Goal: Task Accomplishment & Management: Manage account settings

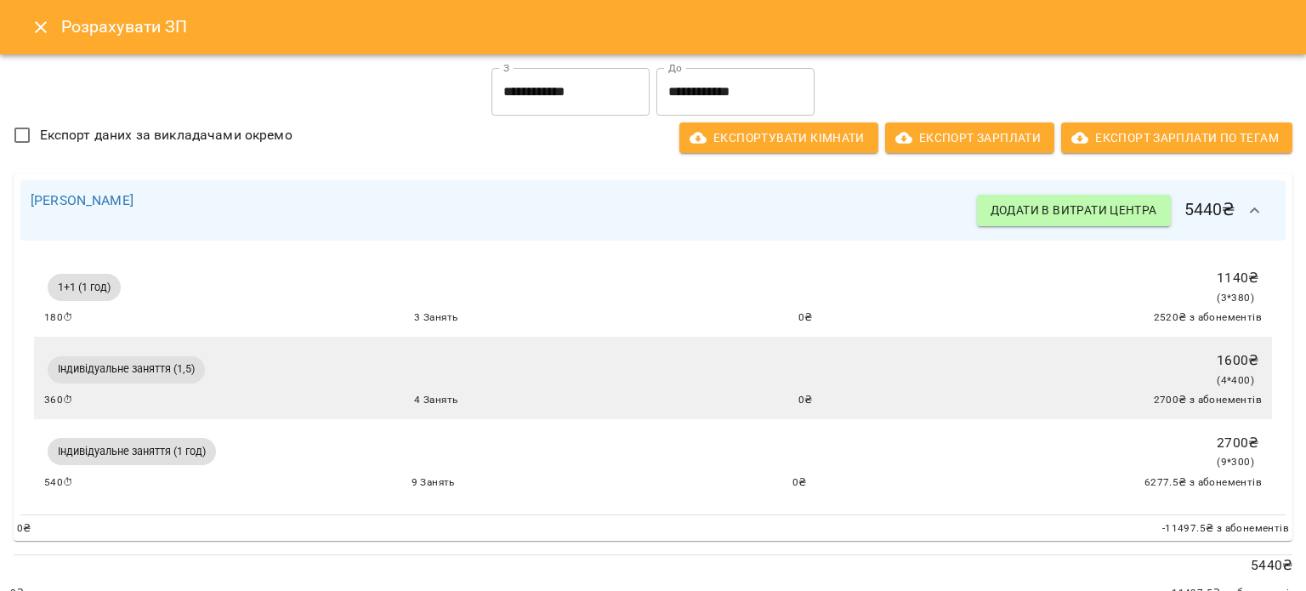
scroll to position [41, 0]
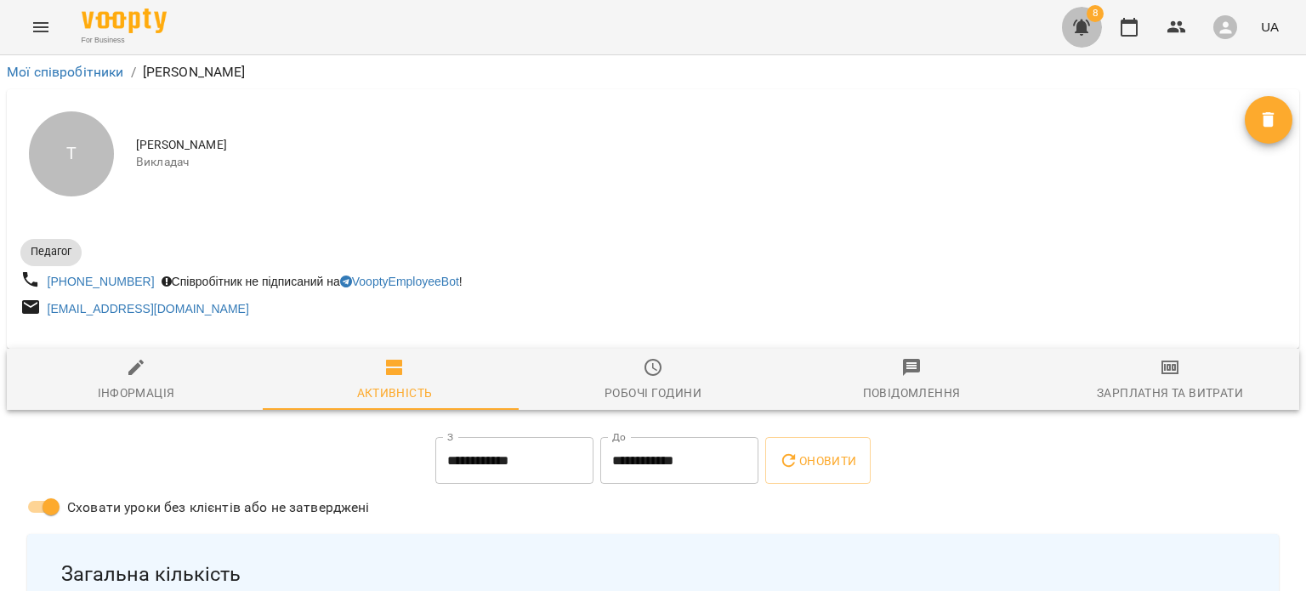
click at [1099, 33] on button "button" at bounding box center [1081, 27] width 41 height 41
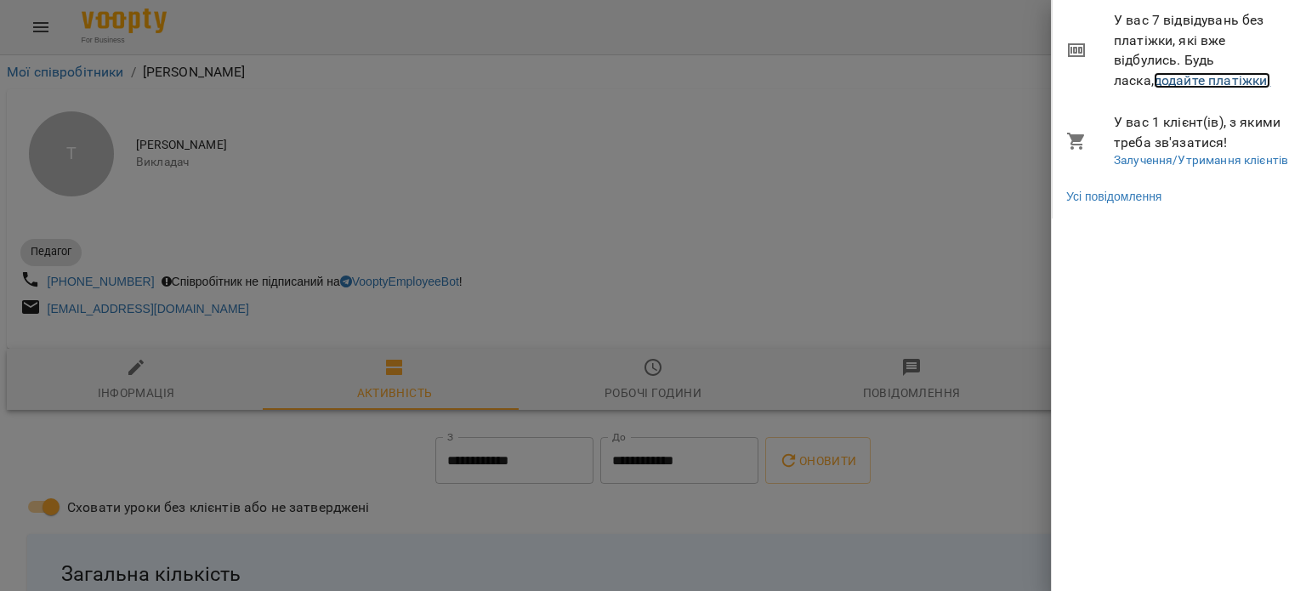
click at [1154, 77] on link "додайте платіжки!" at bounding box center [1212, 80] width 117 height 16
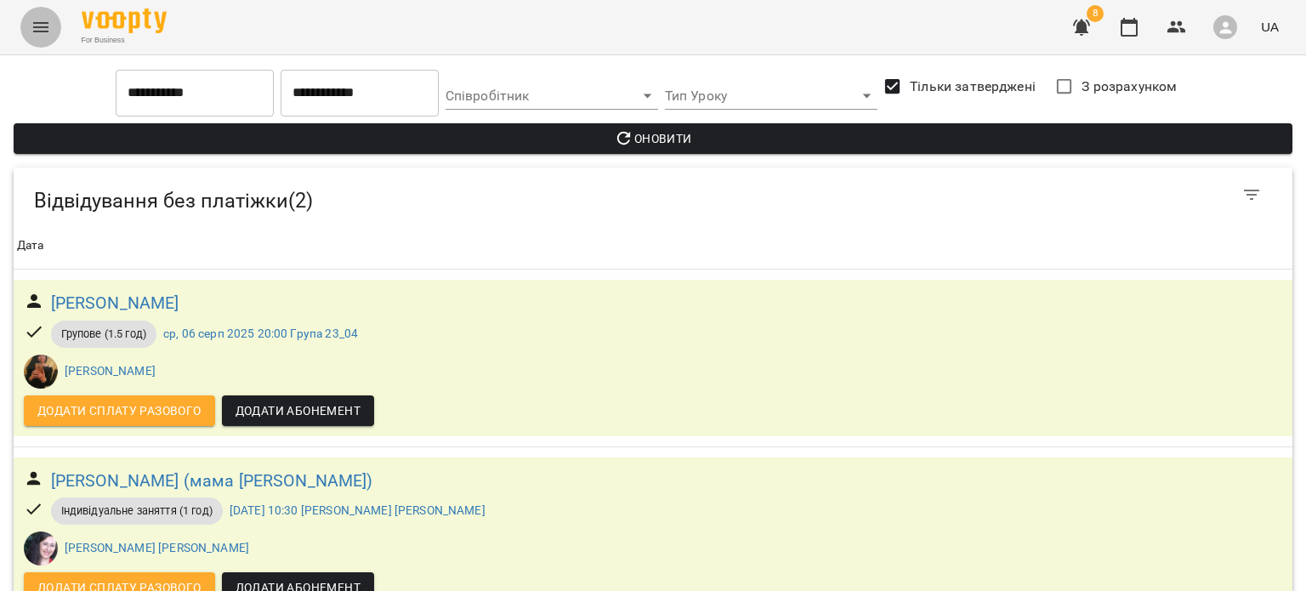
click at [52, 26] on button "Menu" at bounding box center [40, 27] width 41 height 41
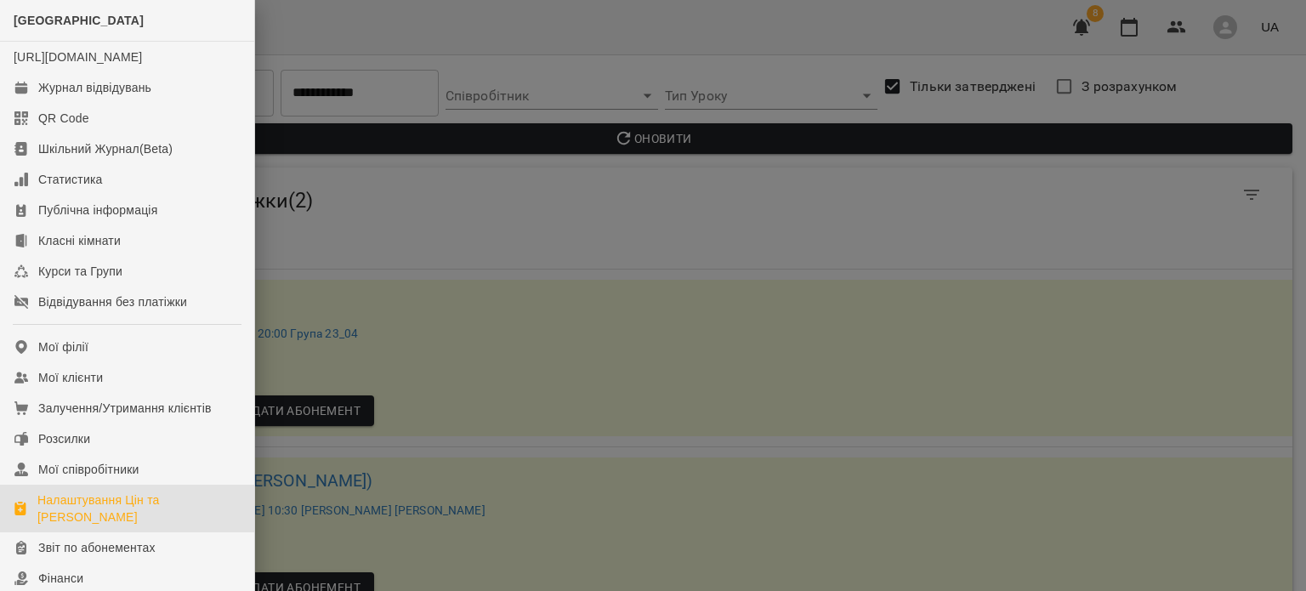
click at [52, 509] on div "Налаштування Цін та Абонементів" at bounding box center [138, 509] width 203 height 34
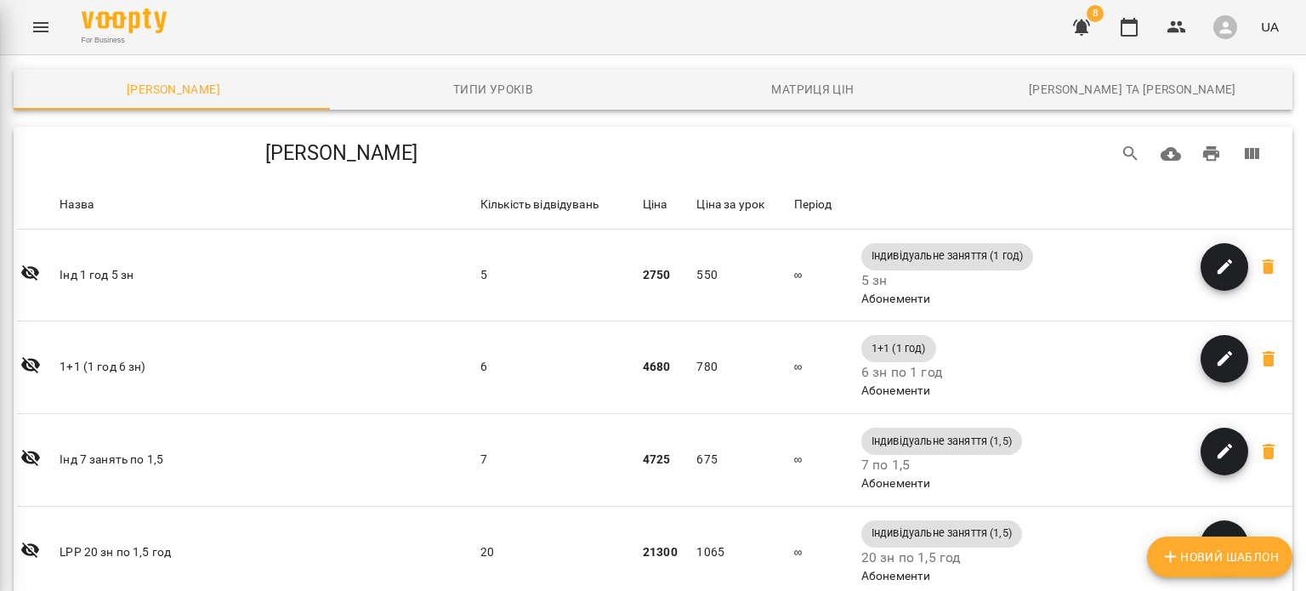
click at [24, 44] on div "For Business 8 UA" at bounding box center [653, 27] width 1306 height 54
click at [32, 37] on button "Menu" at bounding box center [40, 27] width 41 height 41
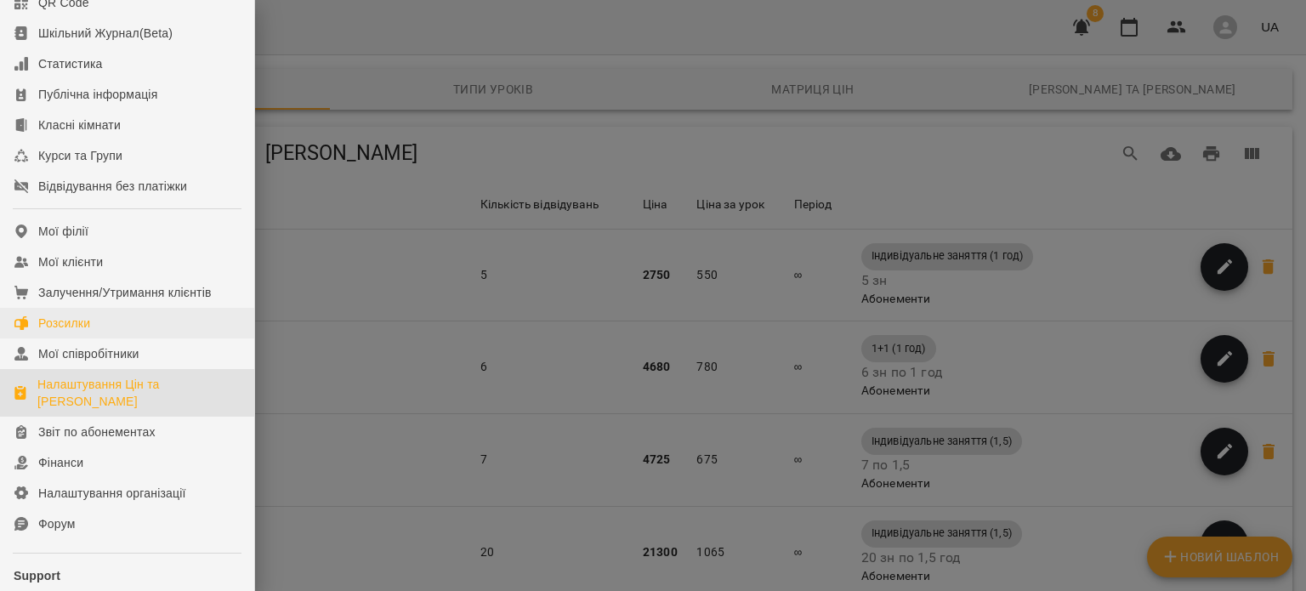
scroll to position [119, 0]
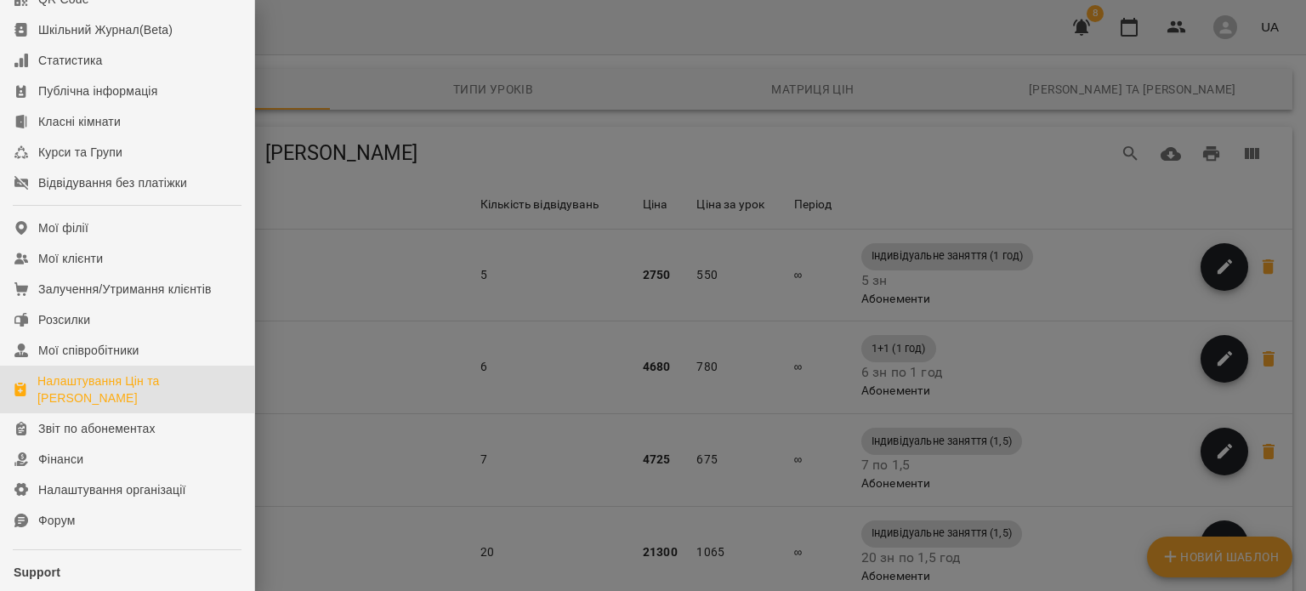
click at [1078, 20] on div at bounding box center [653, 295] width 1306 height 591
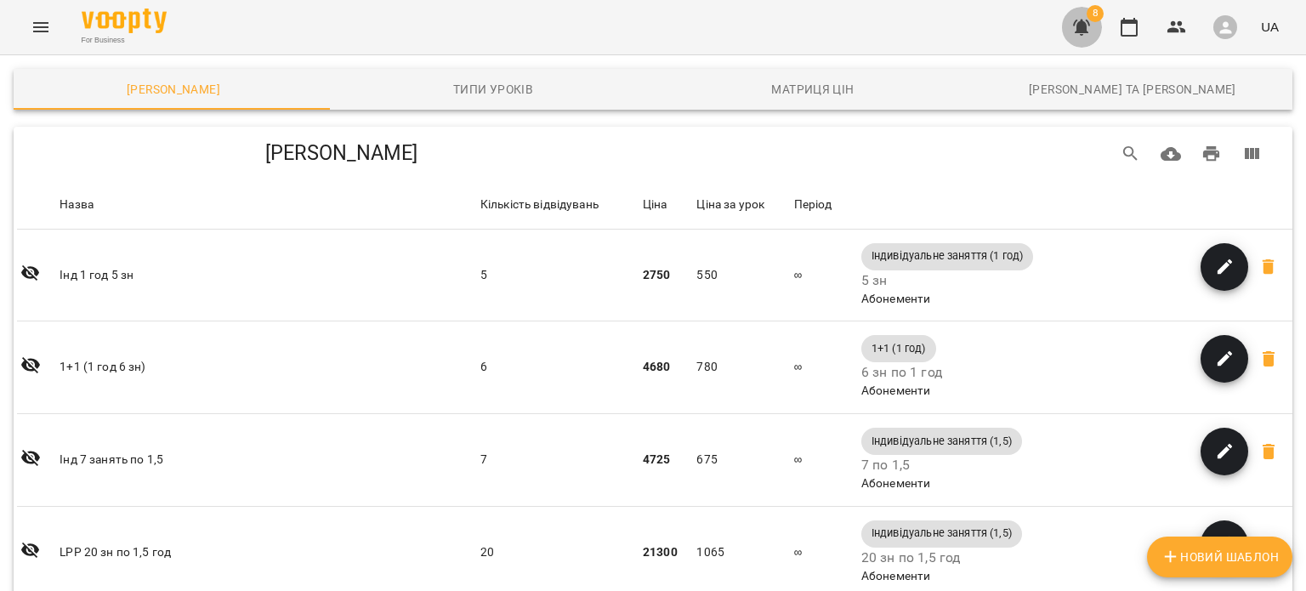
click at [1078, 20] on icon "button" at bounding box center [1082, 27] width 20 height 20
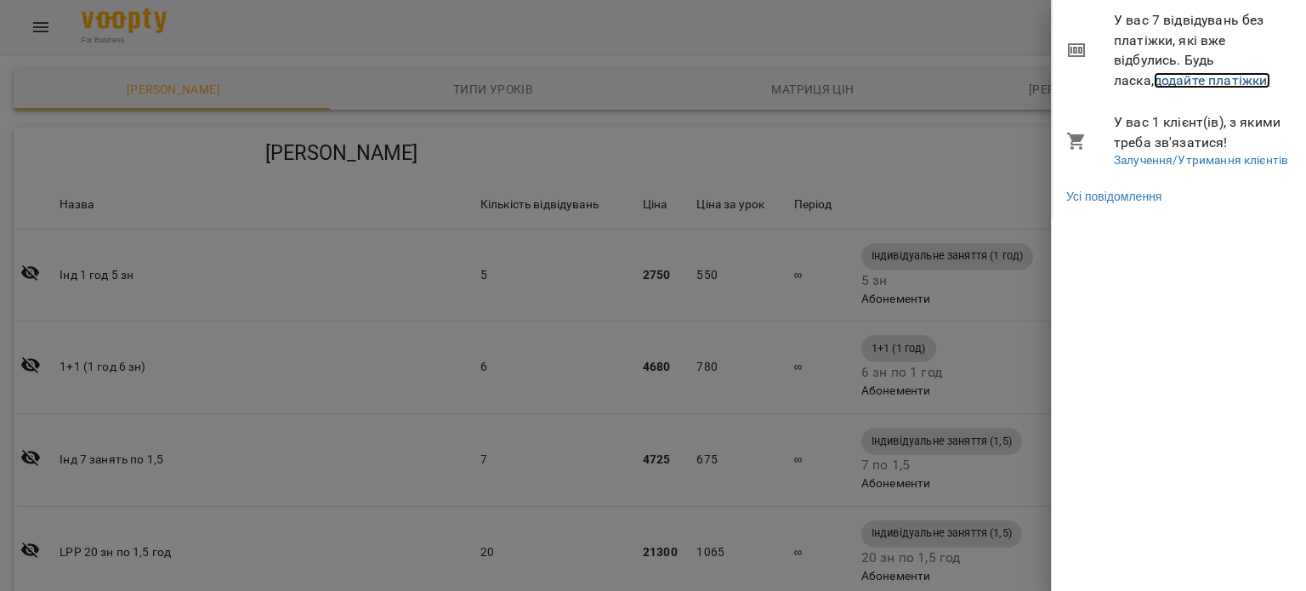
click at [1163, 82] on link "додайте платіжки!" at bounding box center [1212, 80] width 117 height 16
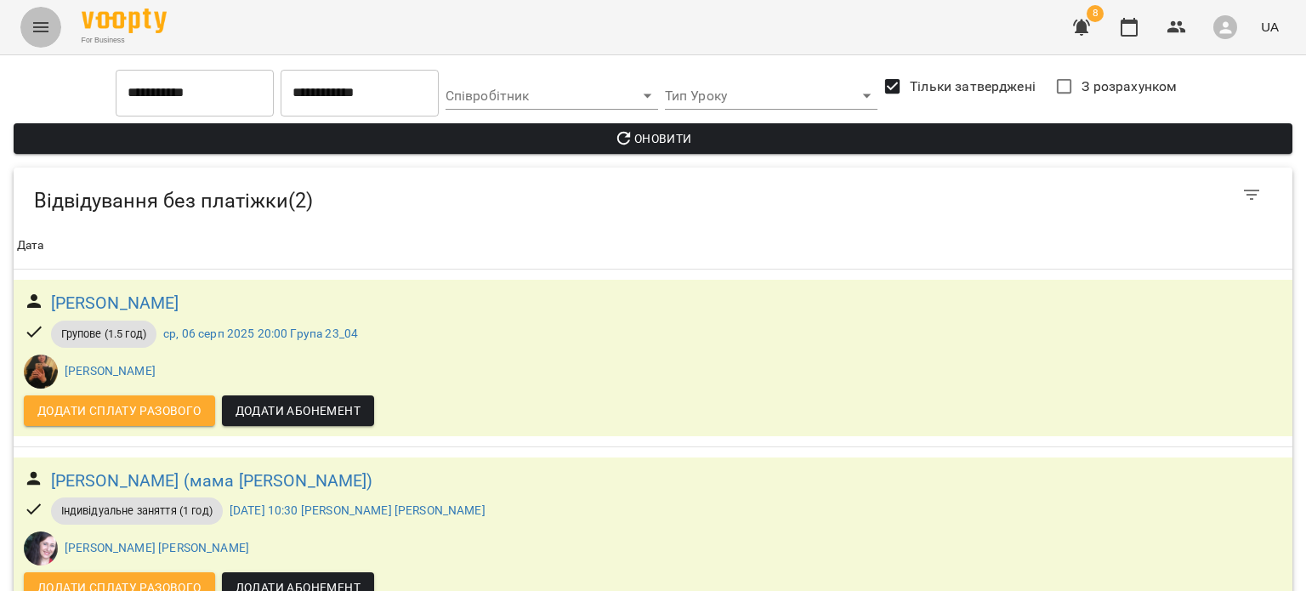
click at [36, 33] on icon "Menu" at bounding box center [41, 27] width 20 height 20
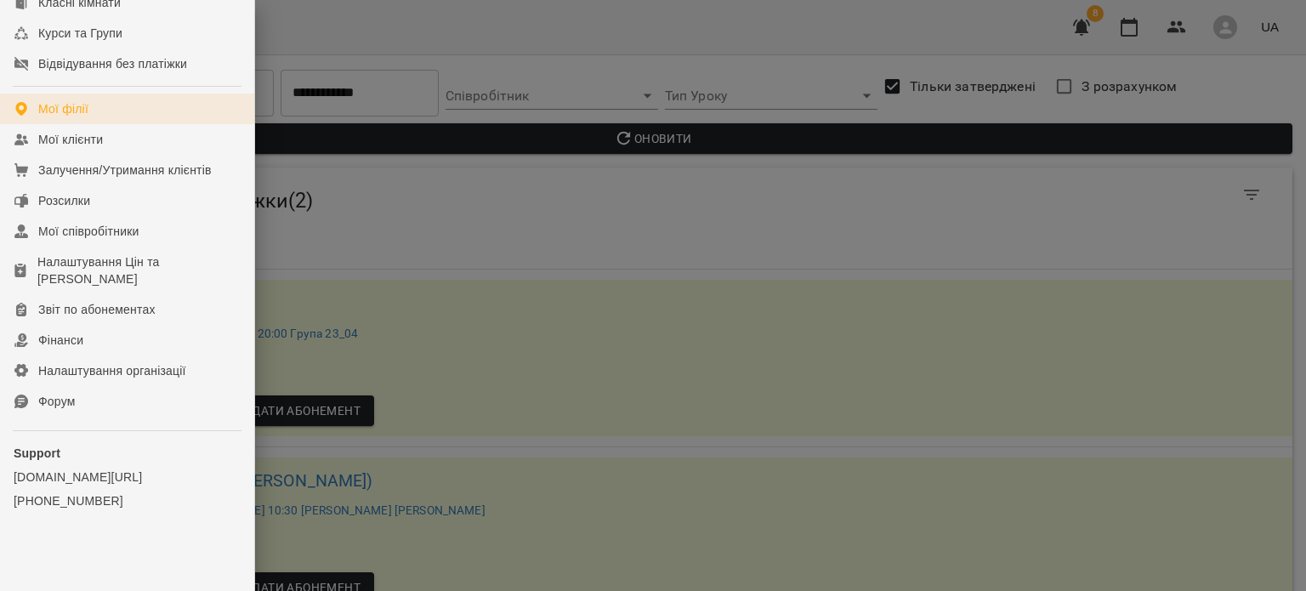
scroll to position [255, 0]
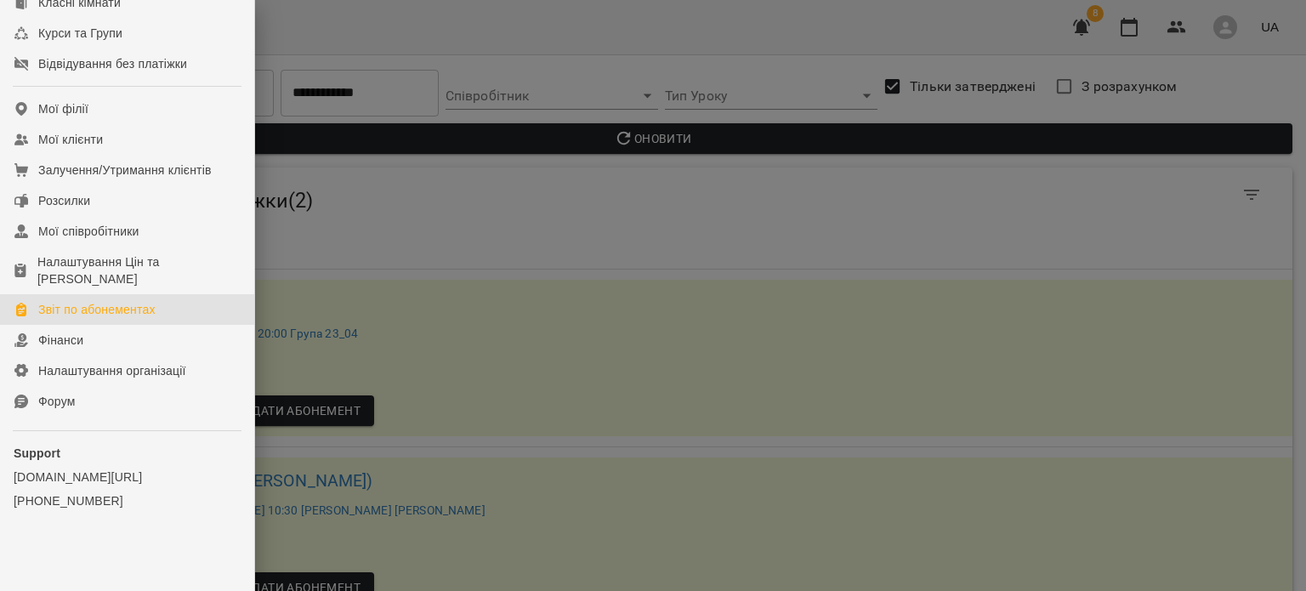
click at [81, 310] on div "Звіт по абонементах" at bounding box center [96, 309] width 117 height 17
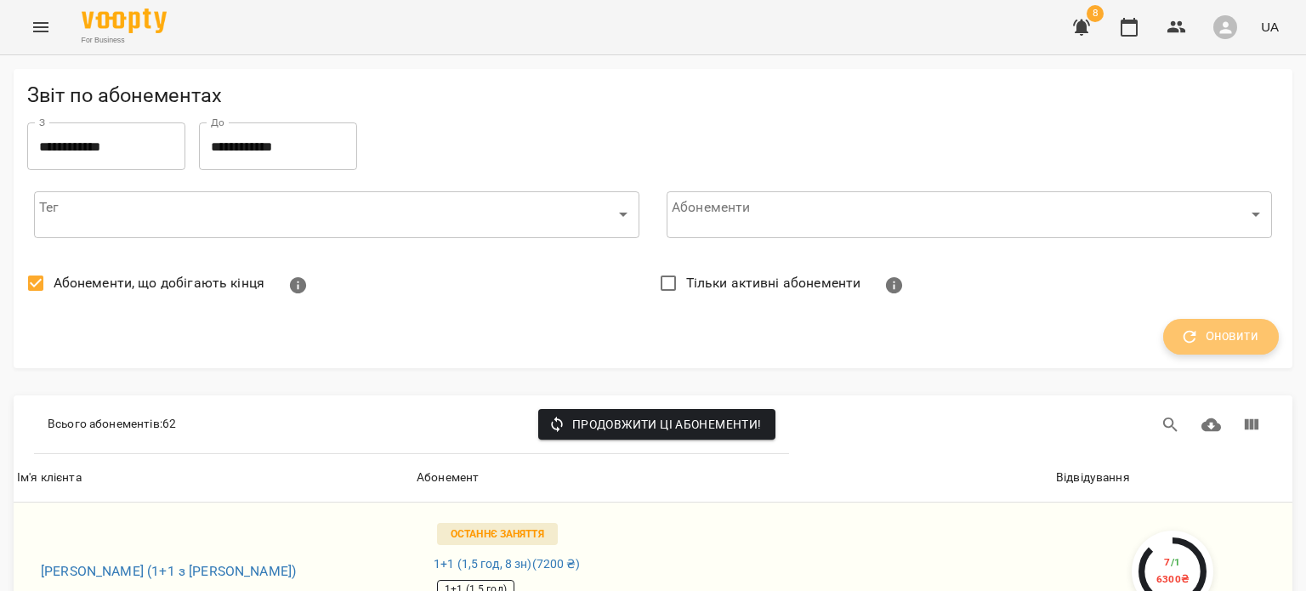
click at [1169, 350] on button "Оновити" at bounding box center [1221, 337] width 116 height 36
click at [136, 139] on input "**********" at bounding box center [106, 146] width 158 height 48
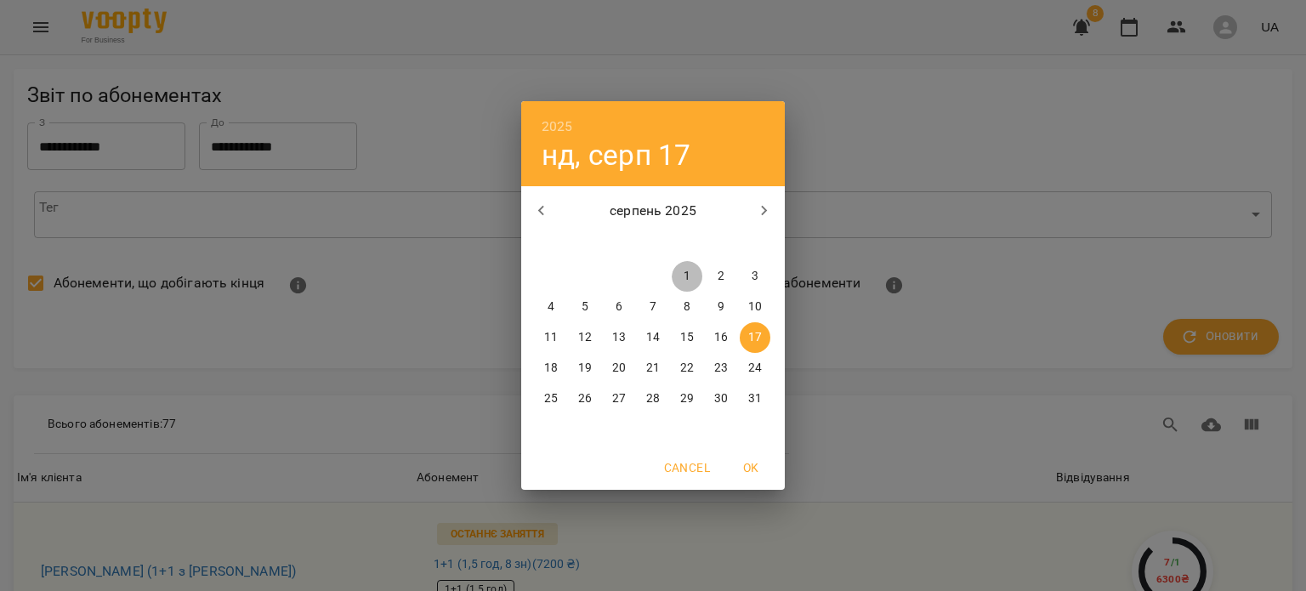
click at [697, 283] on span "1" at bounding box center [687, 276] width 31 height 17
type input "**********"
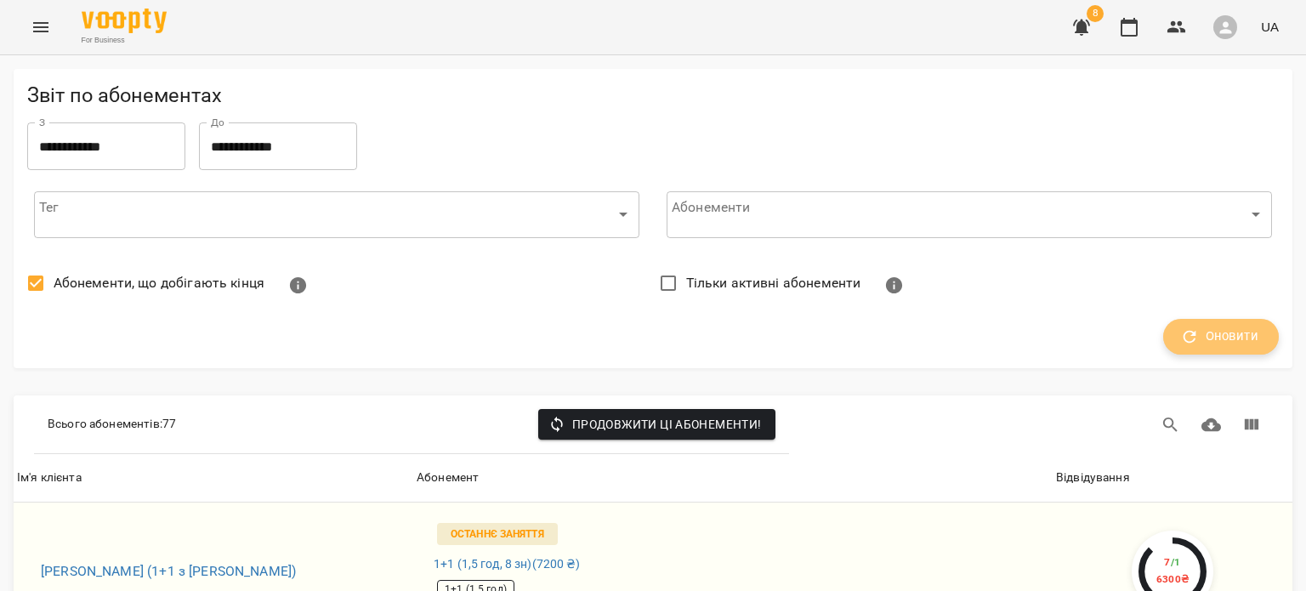
click at [1200, 332] on span "Оновити" at bounding box center [1221, 337] width 75 height 22
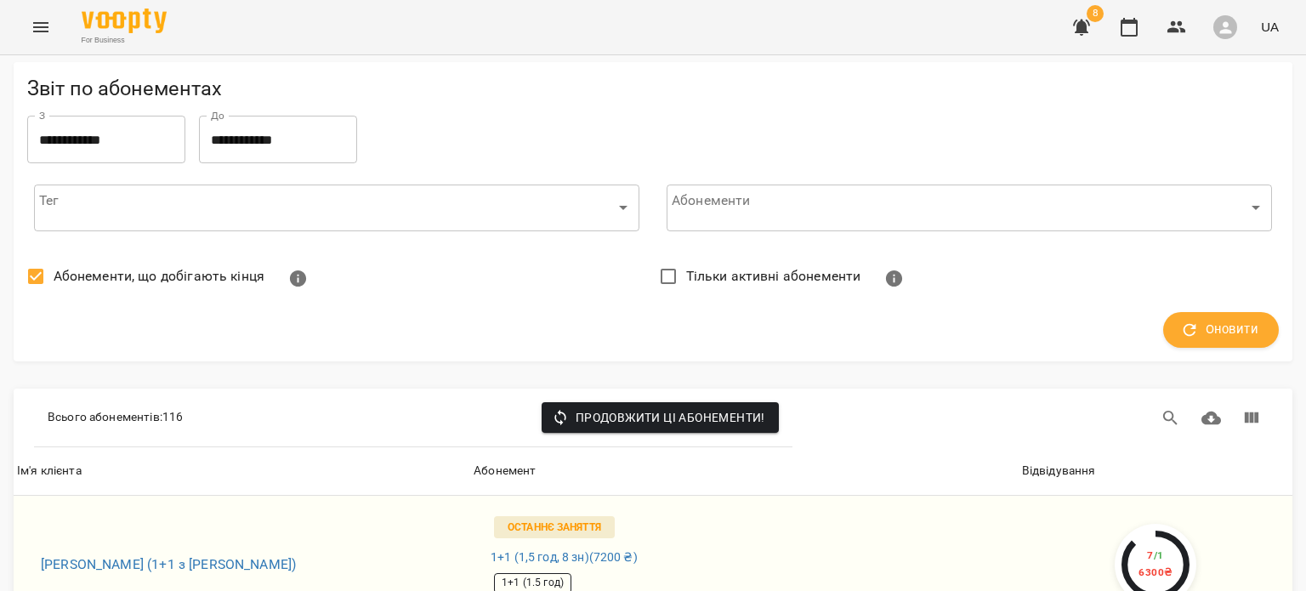
scroll to position [6933, 0]
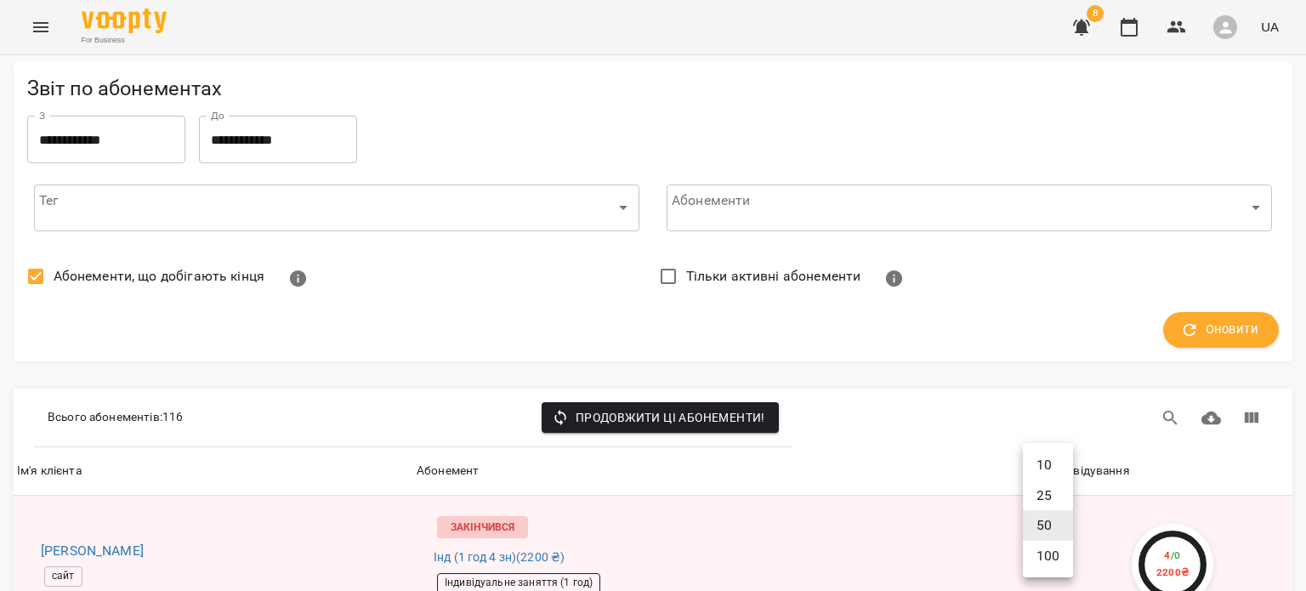
click at [1043, 557] on li "100" at bounding box center [1048, 556] width 50 height 31
type input "***"
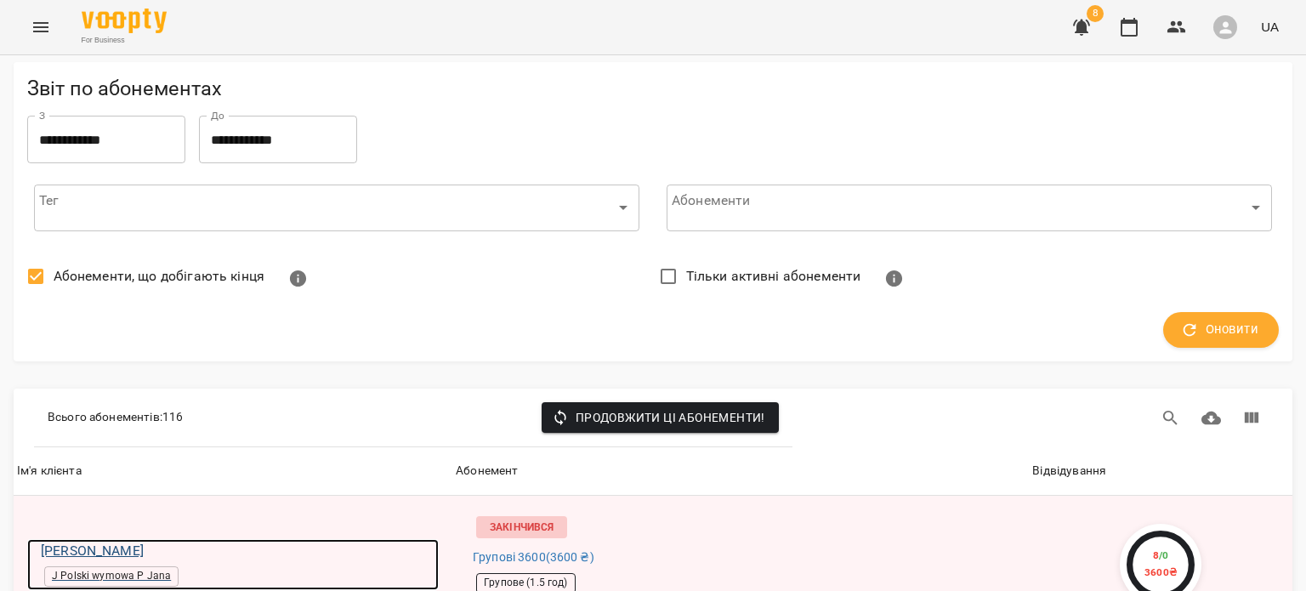
scroll to position [2211, 0]
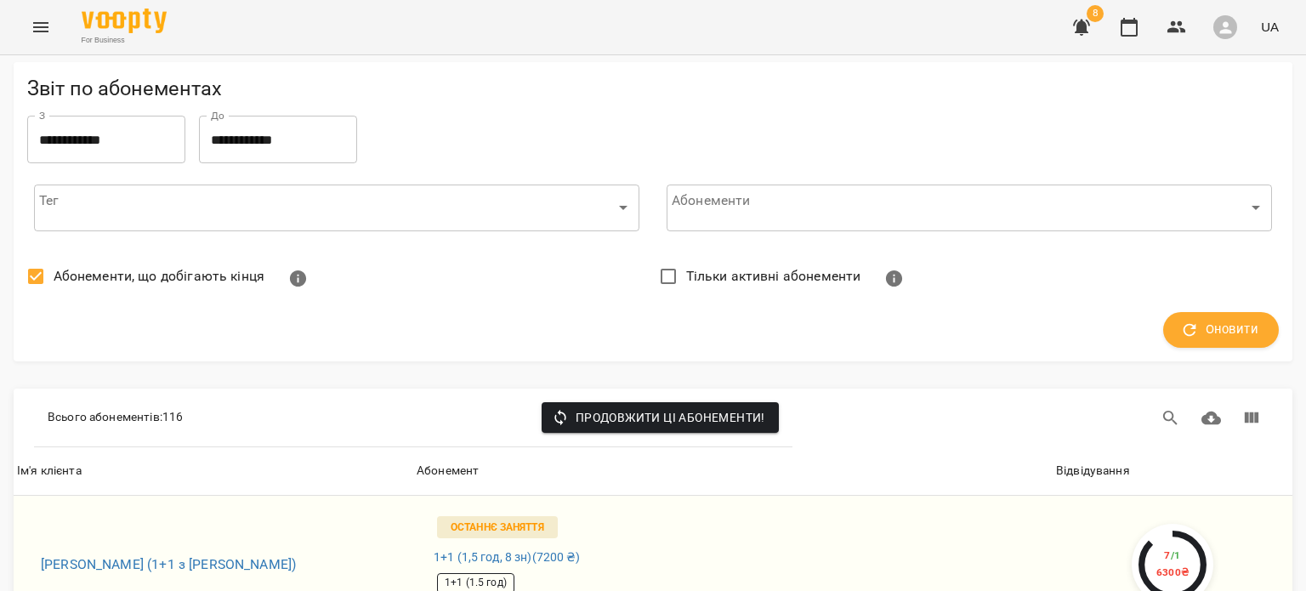
scroll to position [11564, 0]
drag, startPoint x: 134, startPoint y: 309, endPoint x: 121, endPoint y: 254, distance: 55.9
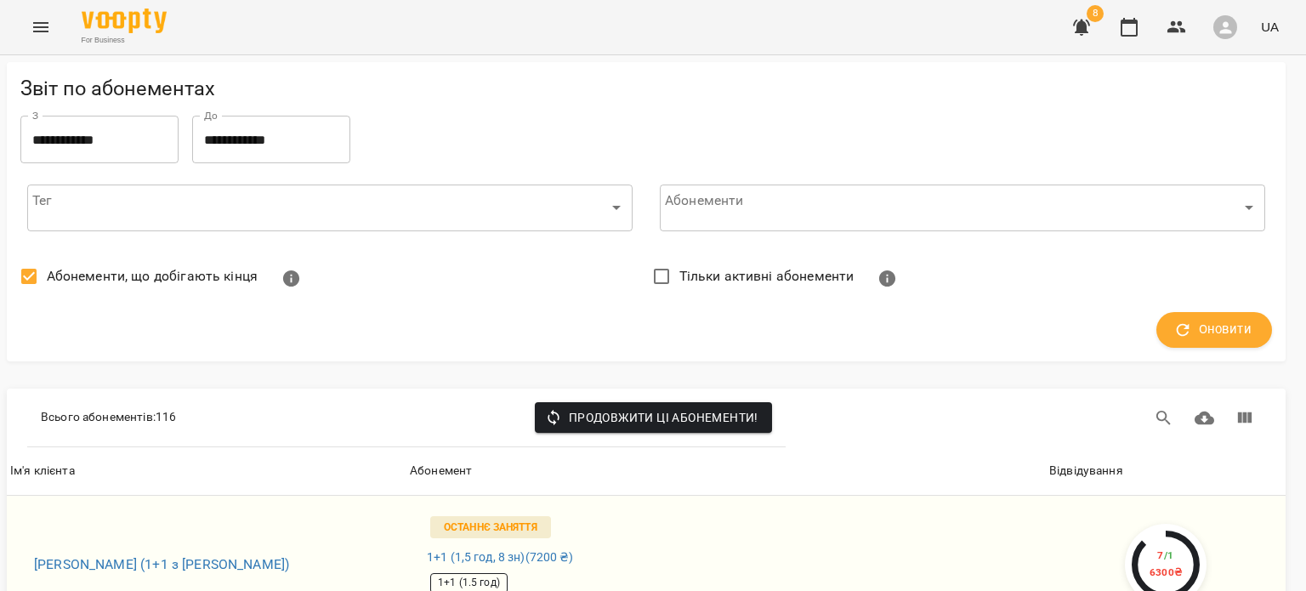
scroll to position [10914, 7]
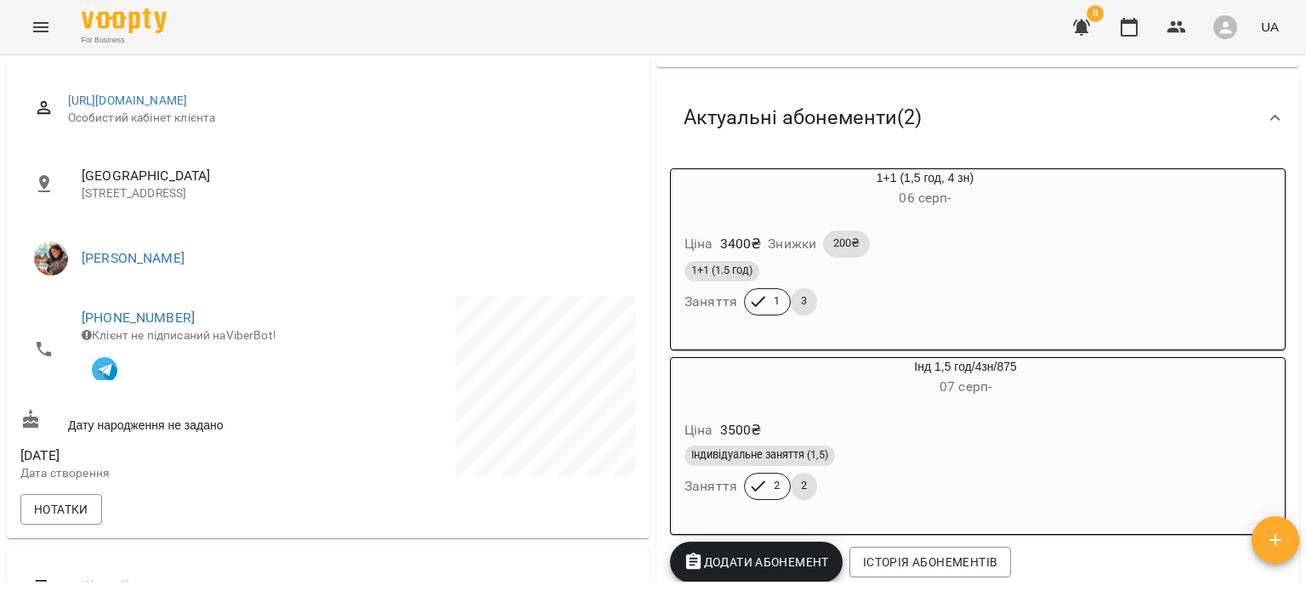
scroll to position [310, 0]
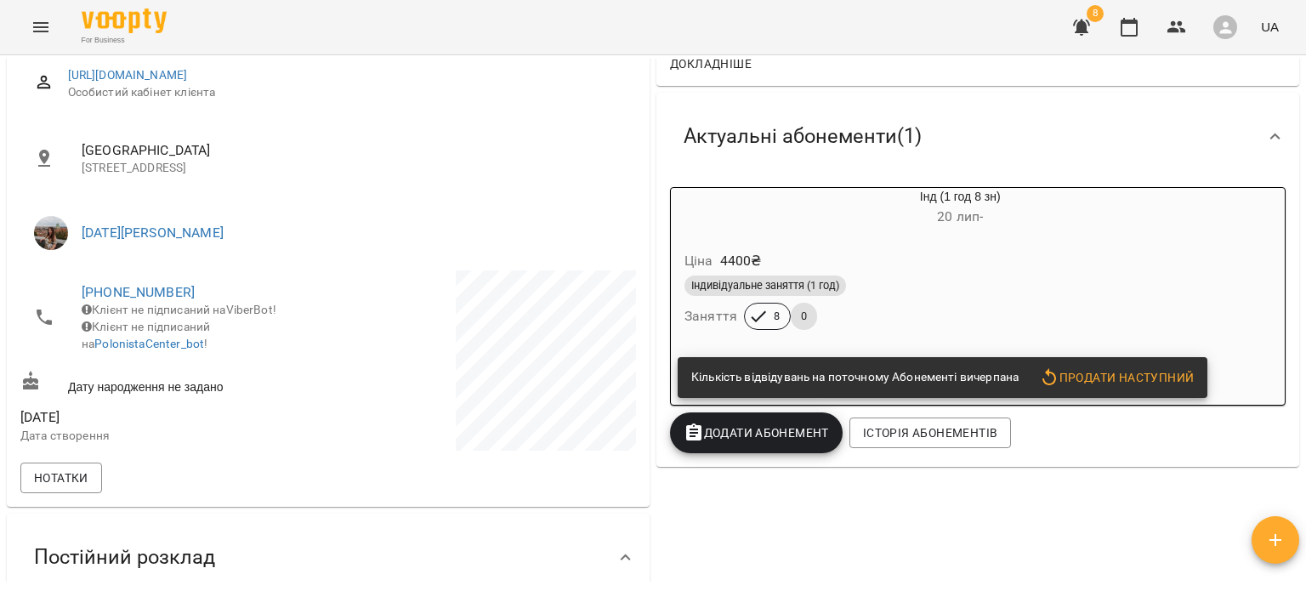
scroll to position [238, 0]
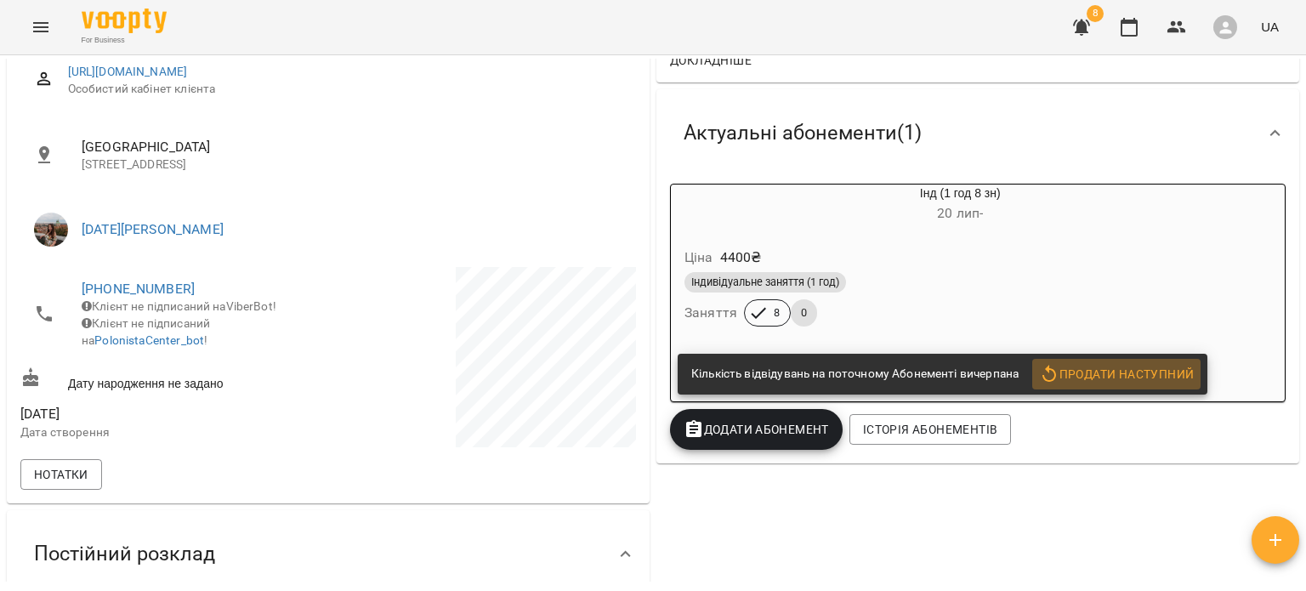
click at [1092, 366] on button "Продати наступний" at bounding box center [1117, 374] width 168 height 31
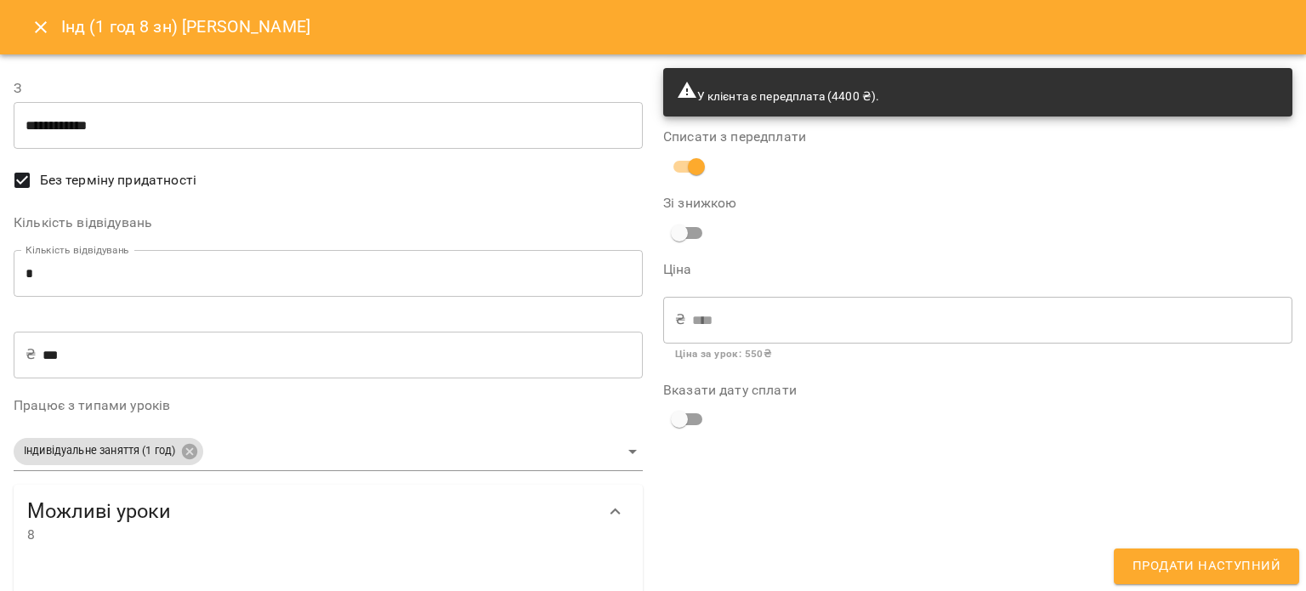
click at [1166, 583] on button "Продати наступний" at bounding box center [1206, 567] width 185 height 36
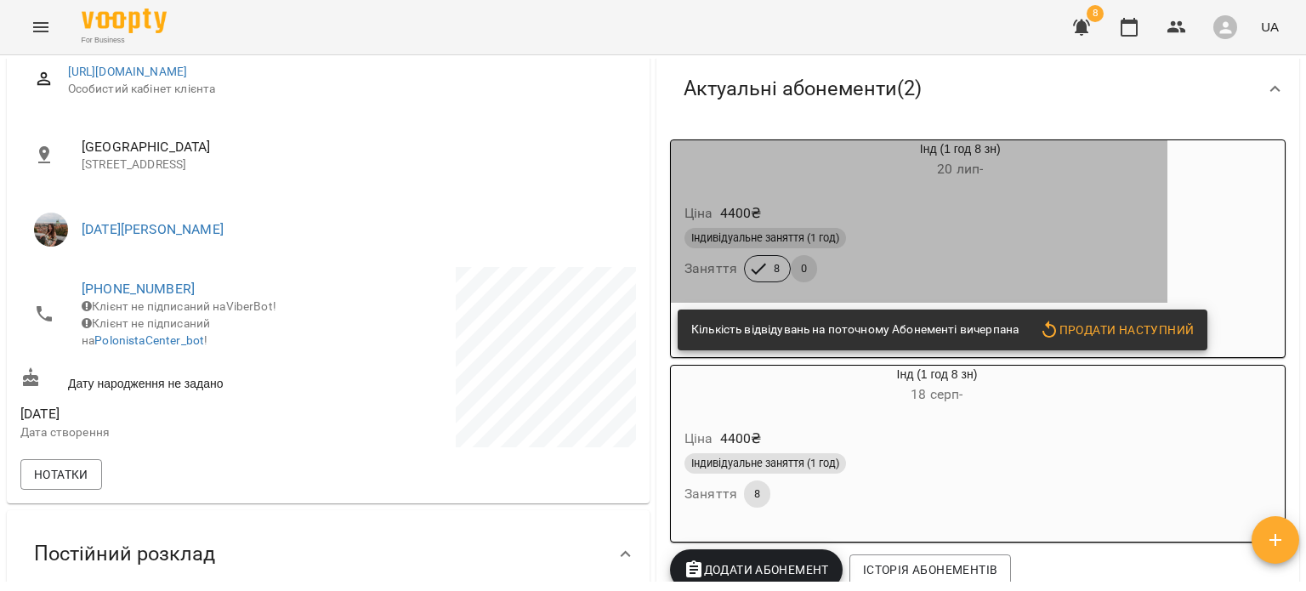
click at [959, 234] on div "Індивідуальне заняття (1 год)" at bounding box center [919, 238] width 469 height 20
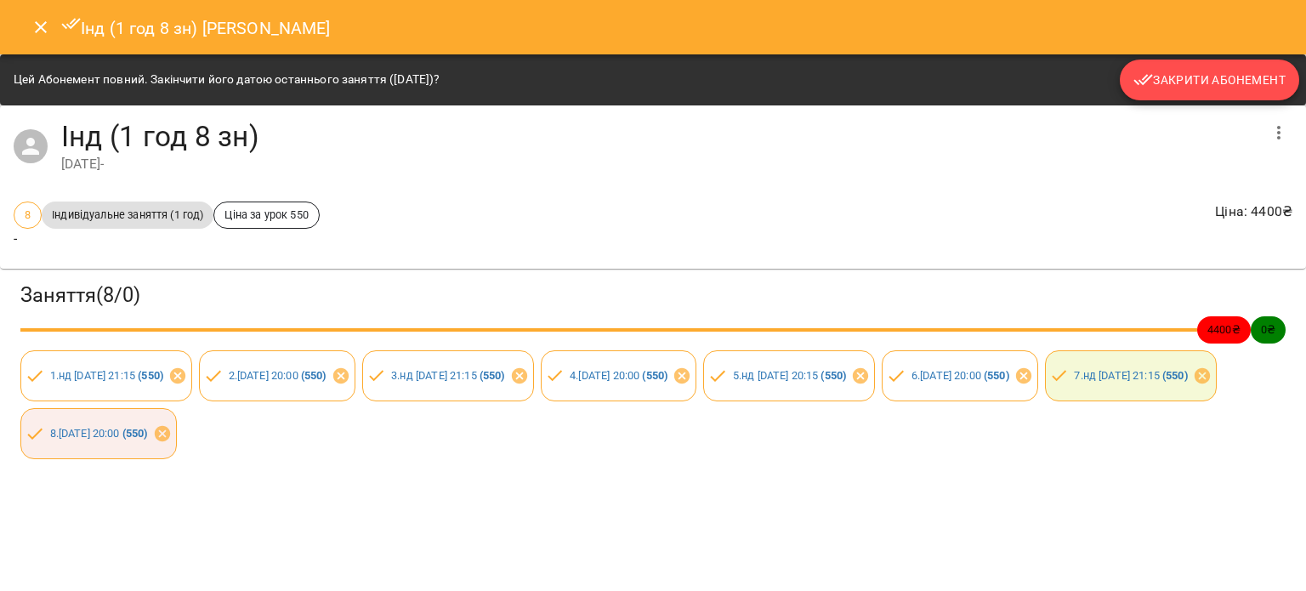
click at [1140, 81] on icon "button" at bounding box center [1144, 80] width 20 height 11
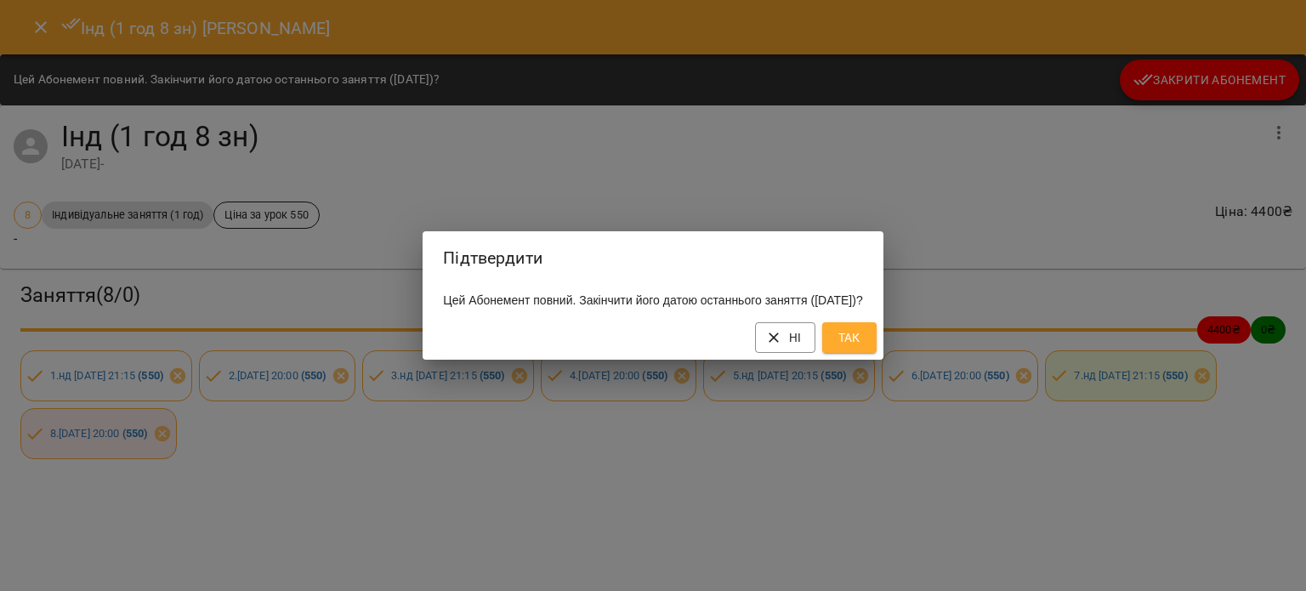
click at [868, 333] on div "Ні Так" at bounding box center [653, 338] width 460 height 44
click at [863, 342] on span "Так" at bounding box center [849, 337] width 27 height 20
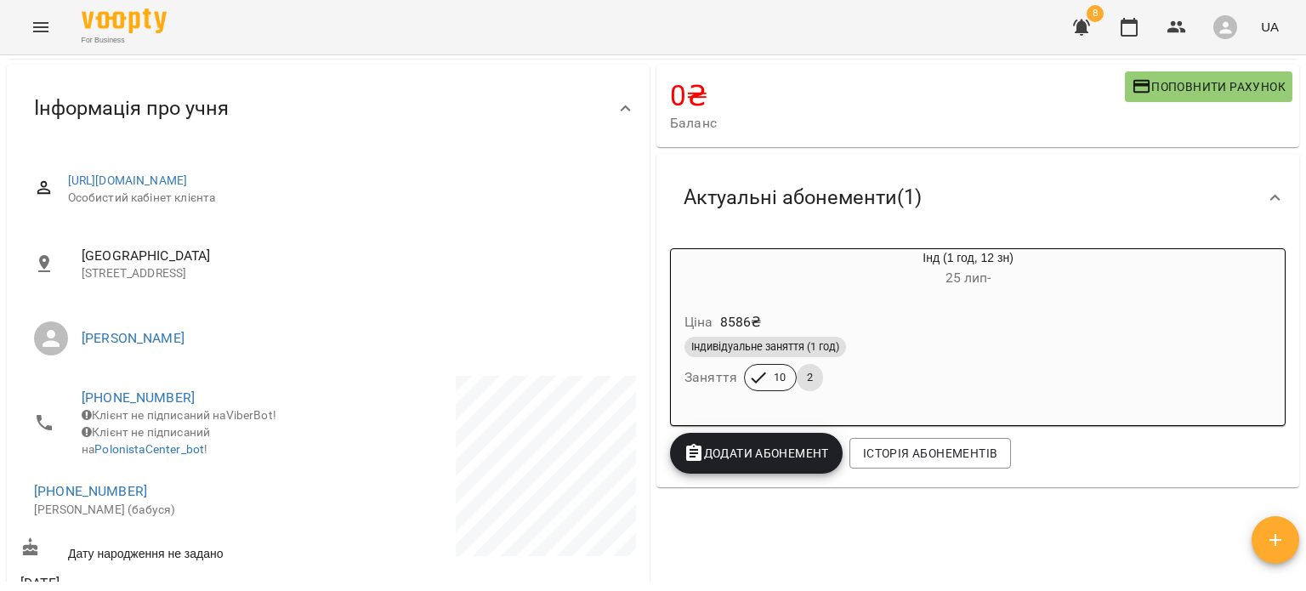
scroll to position [129, 0]
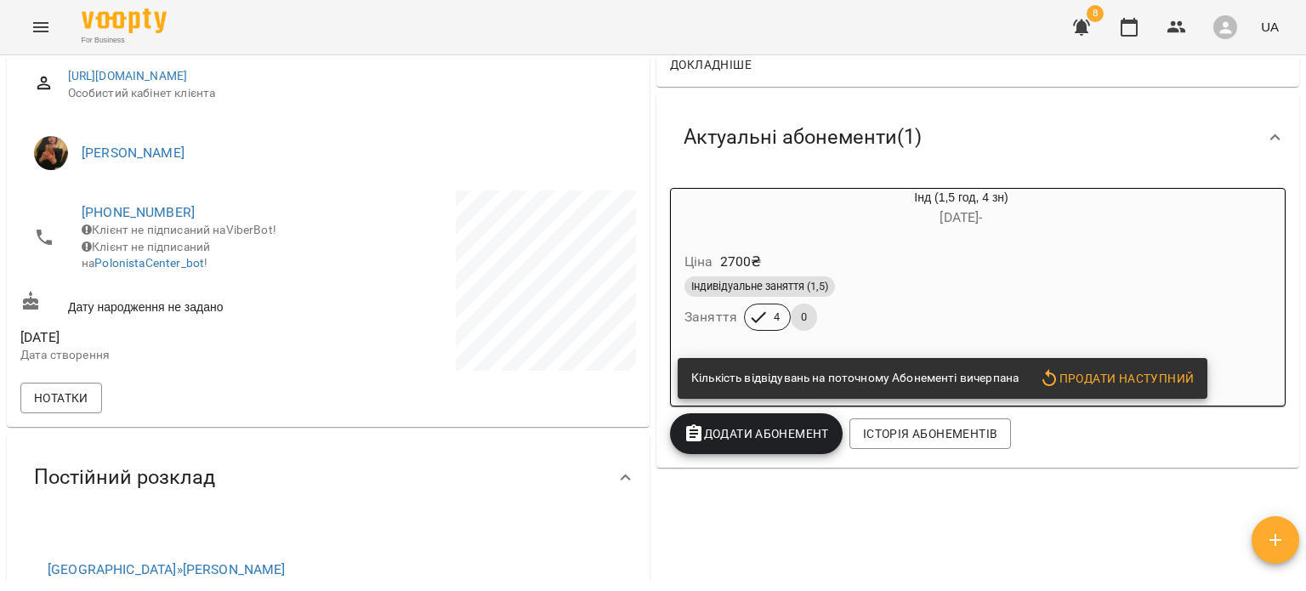
scroll to position [211, 0]
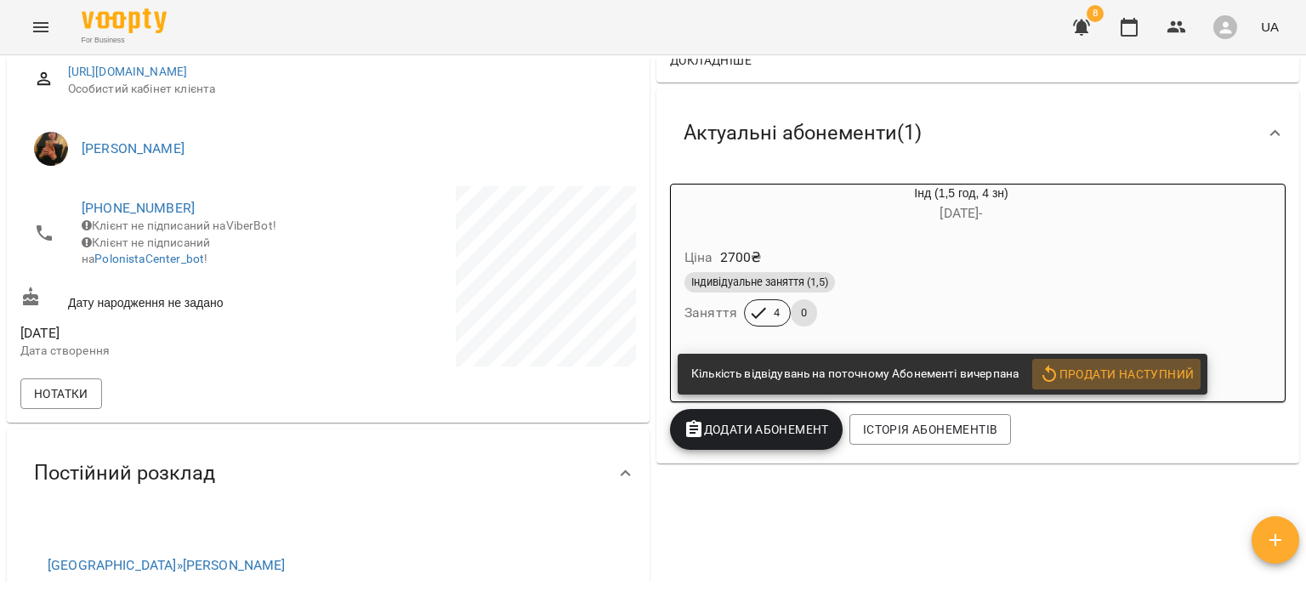
click at [1115, 367] on span "Продати наступний" at bounding box center [1116, 374] width 155 height 20
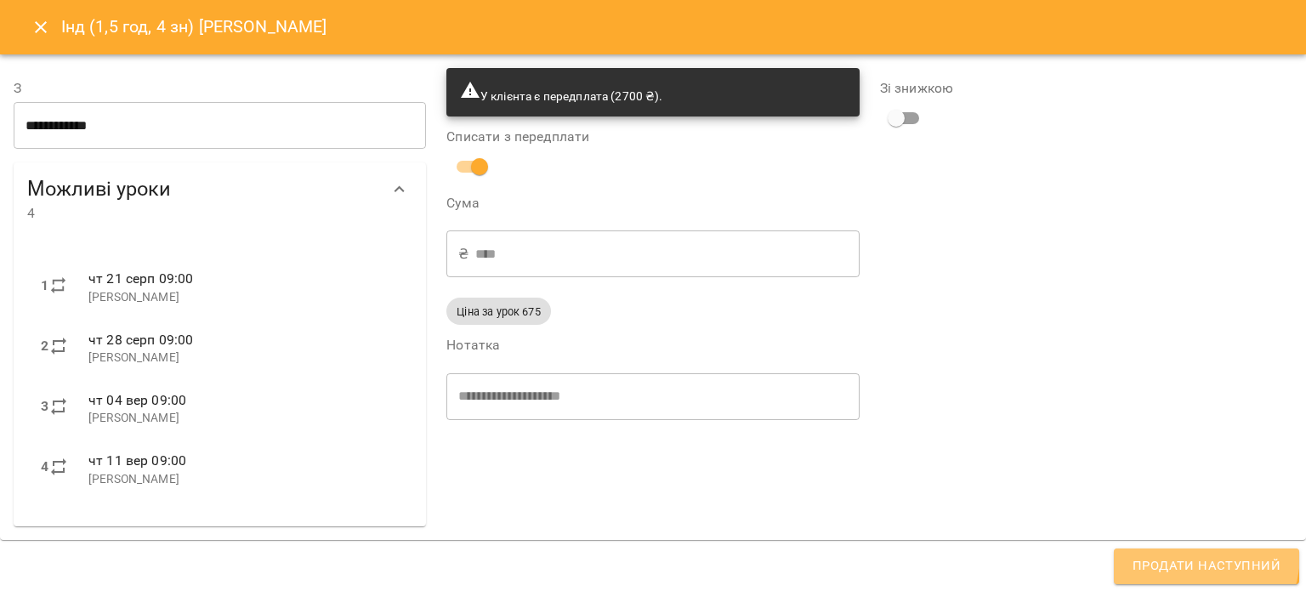
click at [1184, 554] on button "Продати наступний" at bounding box center [1206, 567] width 185 height 36
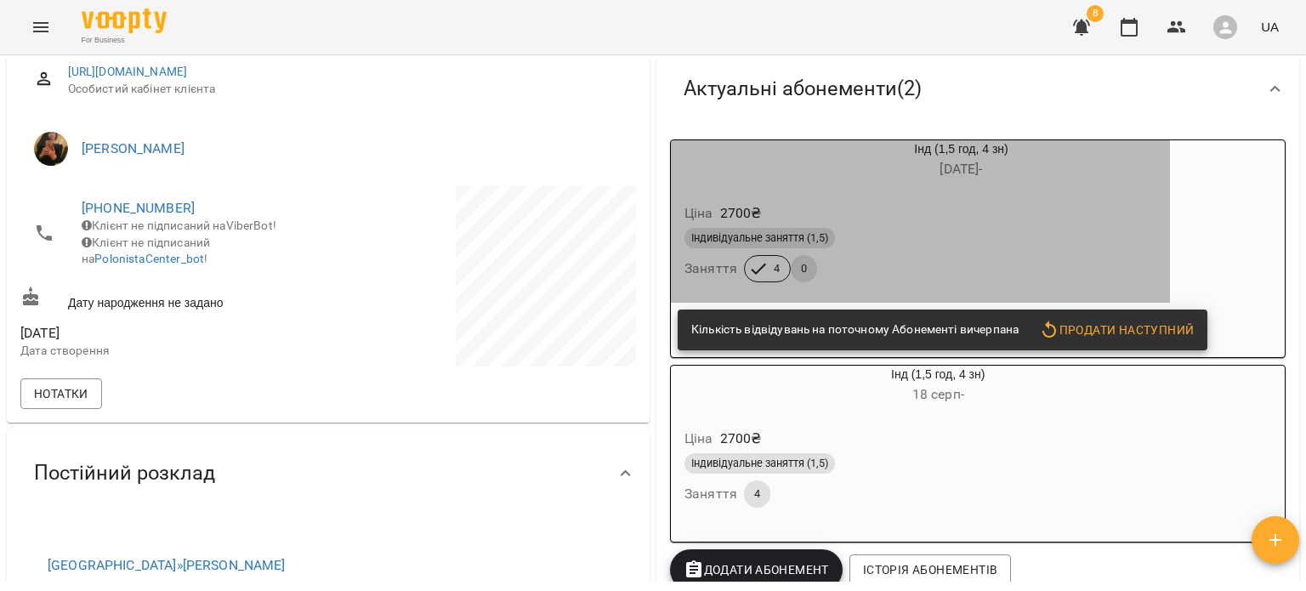
click at [851, 193] on div "Ціна 2700 ₴ Індивідуальне заняття (1,5) Заняття 4 0" at bounding box center [920, 246] width 499 height 116
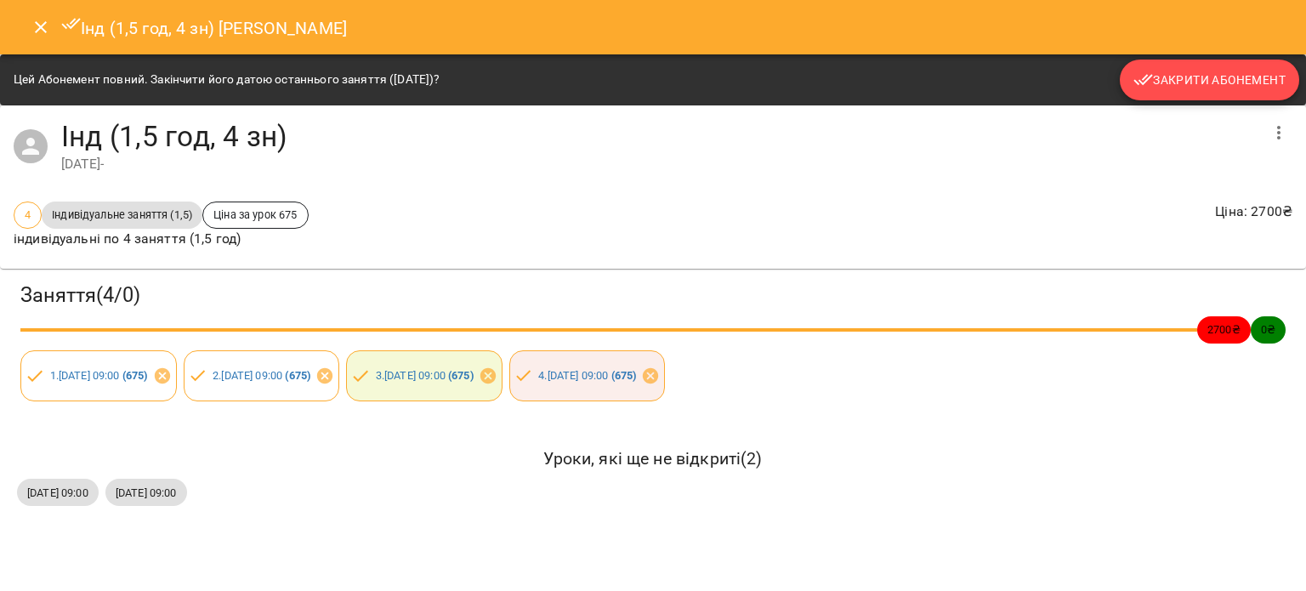
click at [1170, 82] on span "Закрити Абонемент" at bounding box center [1210, 80] width 152 height 20
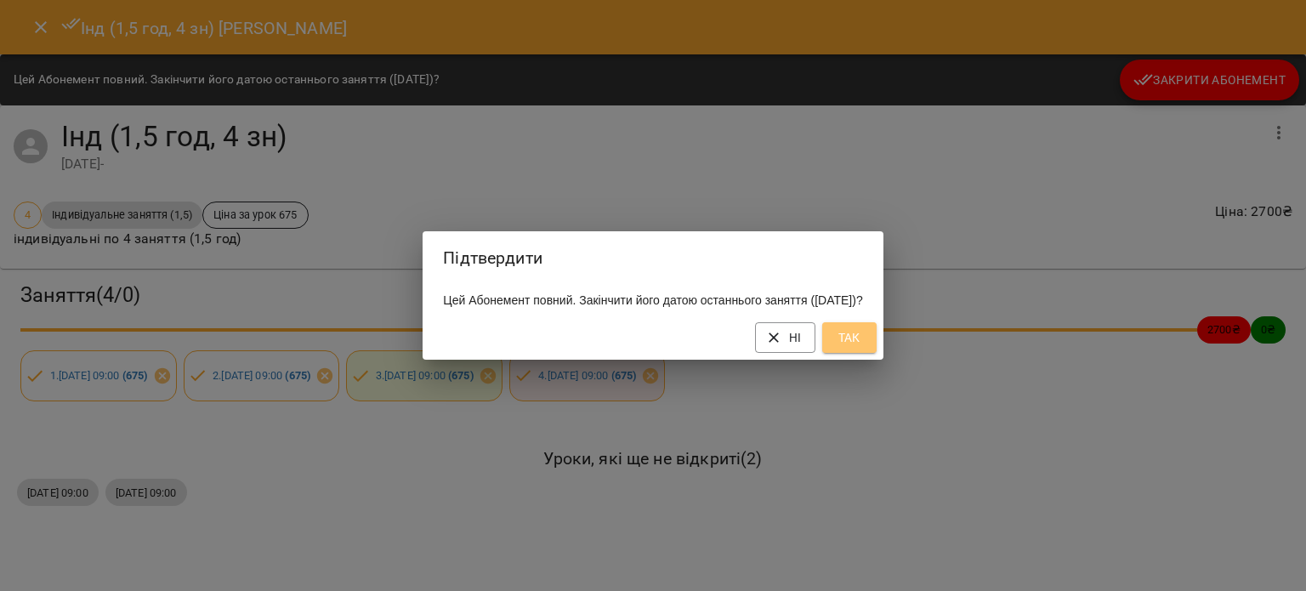
click at [877, 333] on button "Так" at bounding box center [849, 337] width 54 height 31
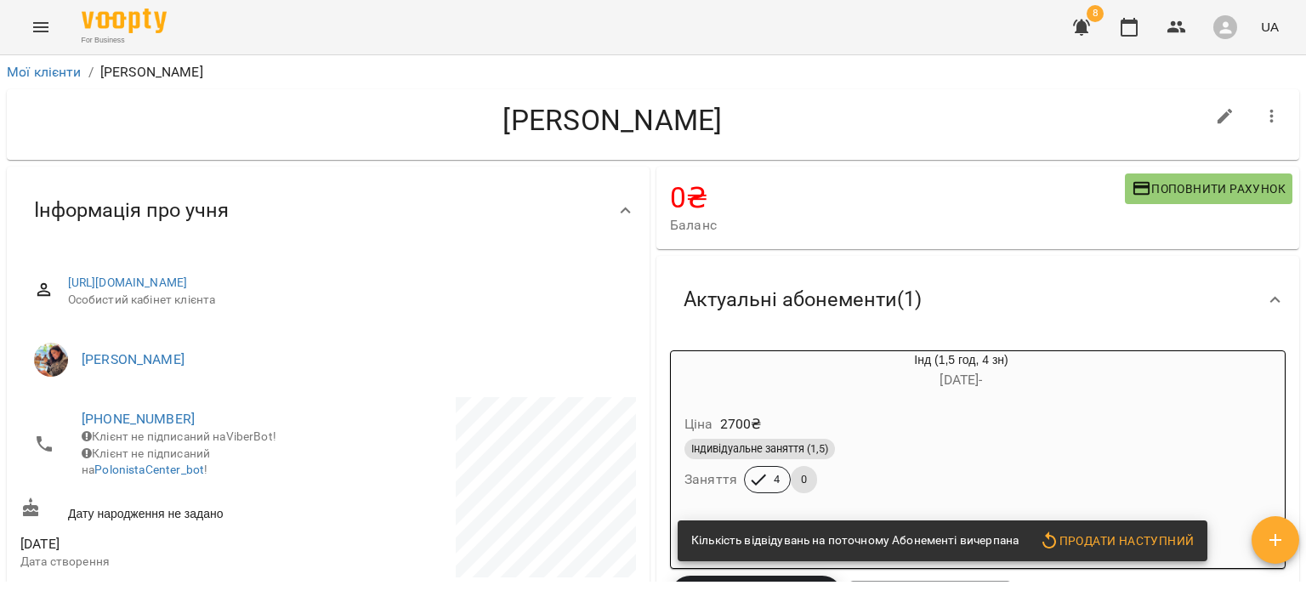
scroll to position [128, 0]
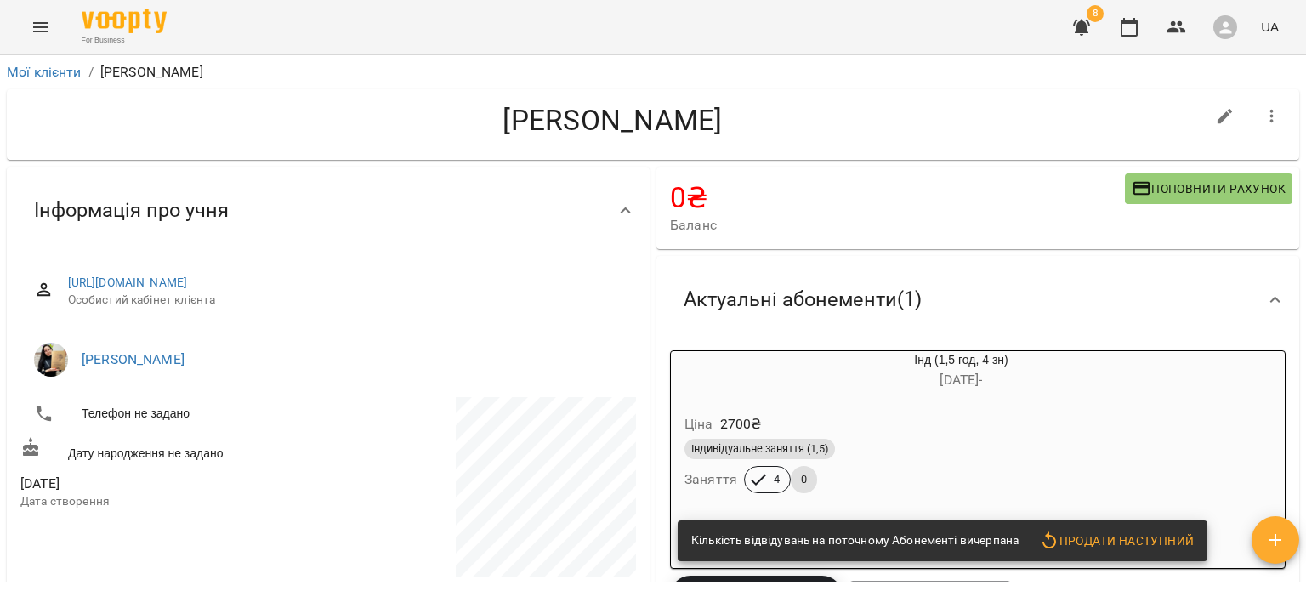
scroll to position [117, 0]
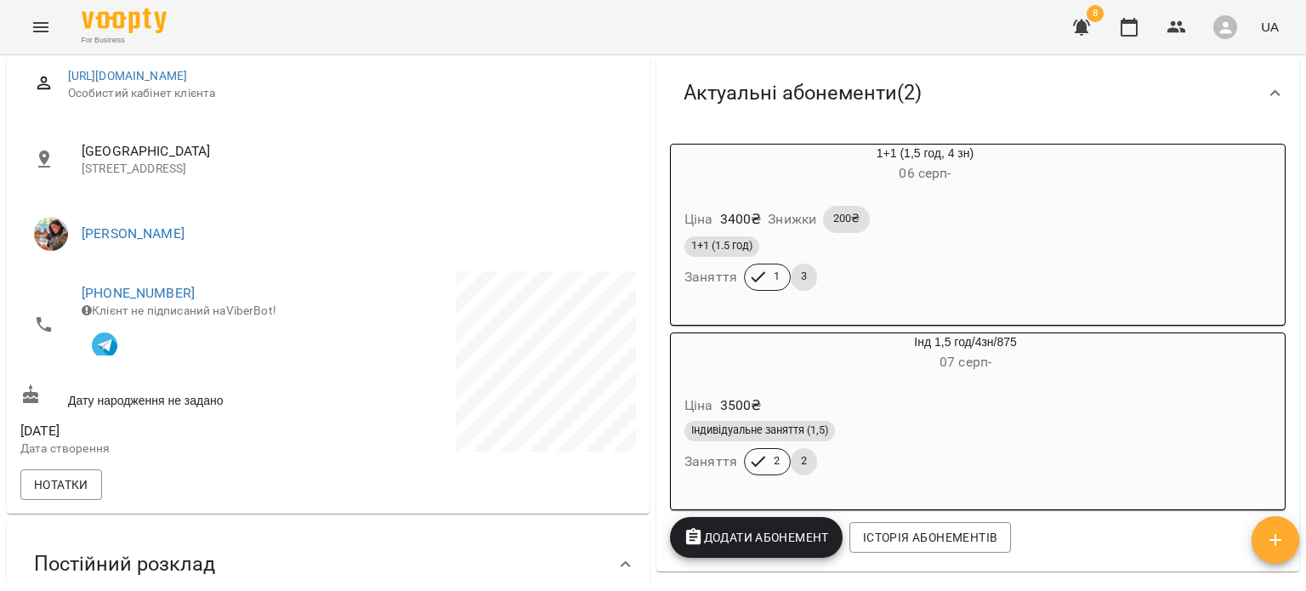
scroll to position [208, 0]
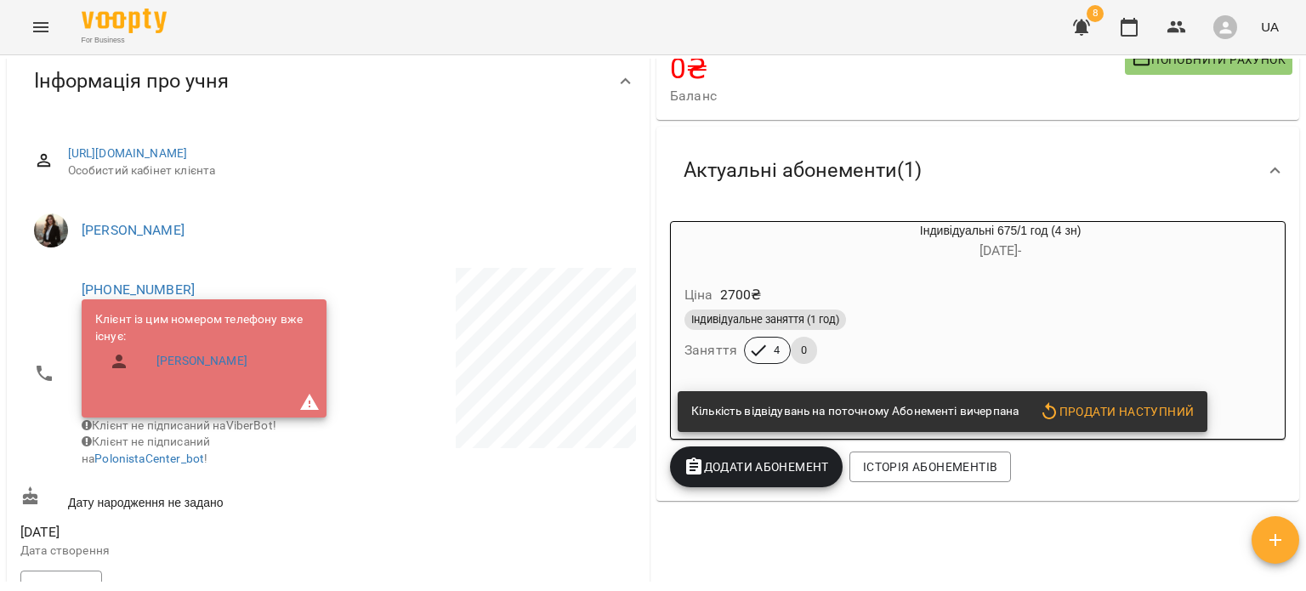
scroll to position [129, 0]
click at [1119, 404] on span "Продати наступний" at bounding box center [1116, 411] width 155 height 20
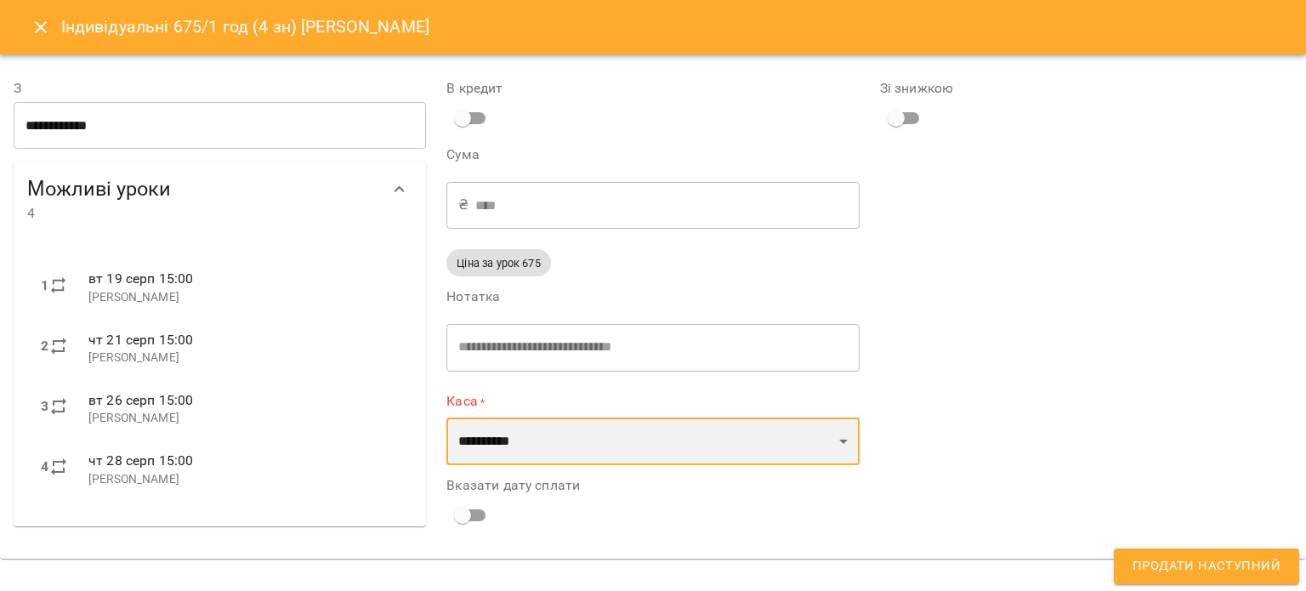
click at [541, 428] on select "**********" at bounding box center [653, 442] width 412 height 48
select select "**********"
click at [447, 418] on select "**********" at bounding box center [653, 442] width 412 height 48
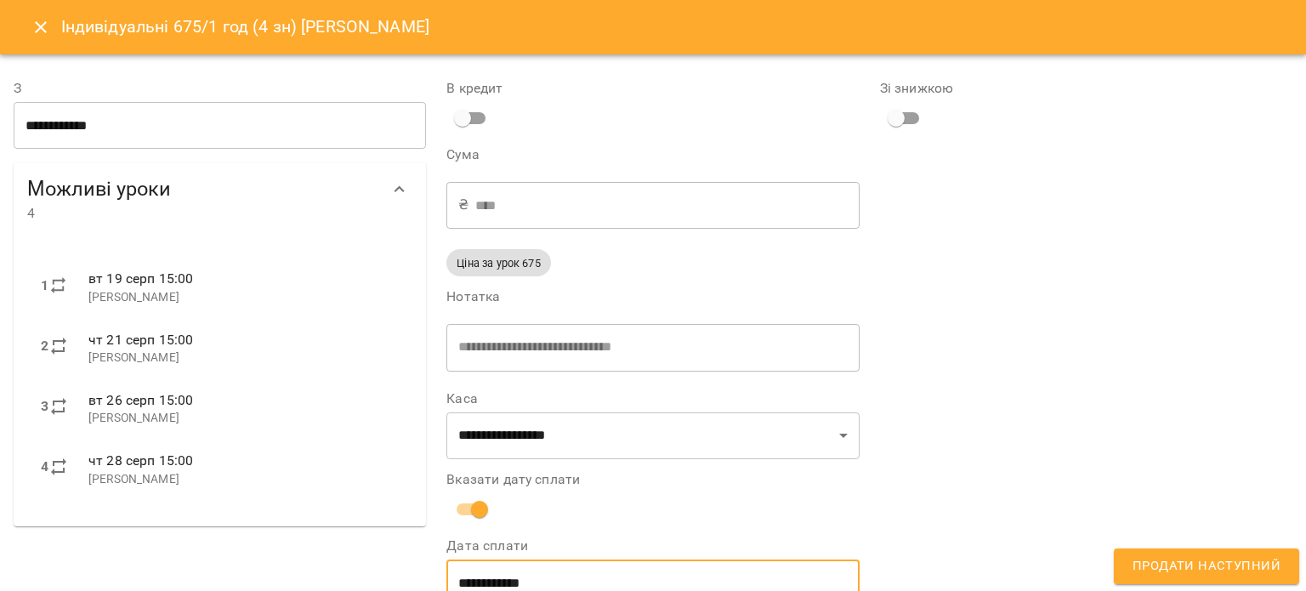
click at [519, 567] on input "**********" at bounding box center [653, 584] width 412 height 48
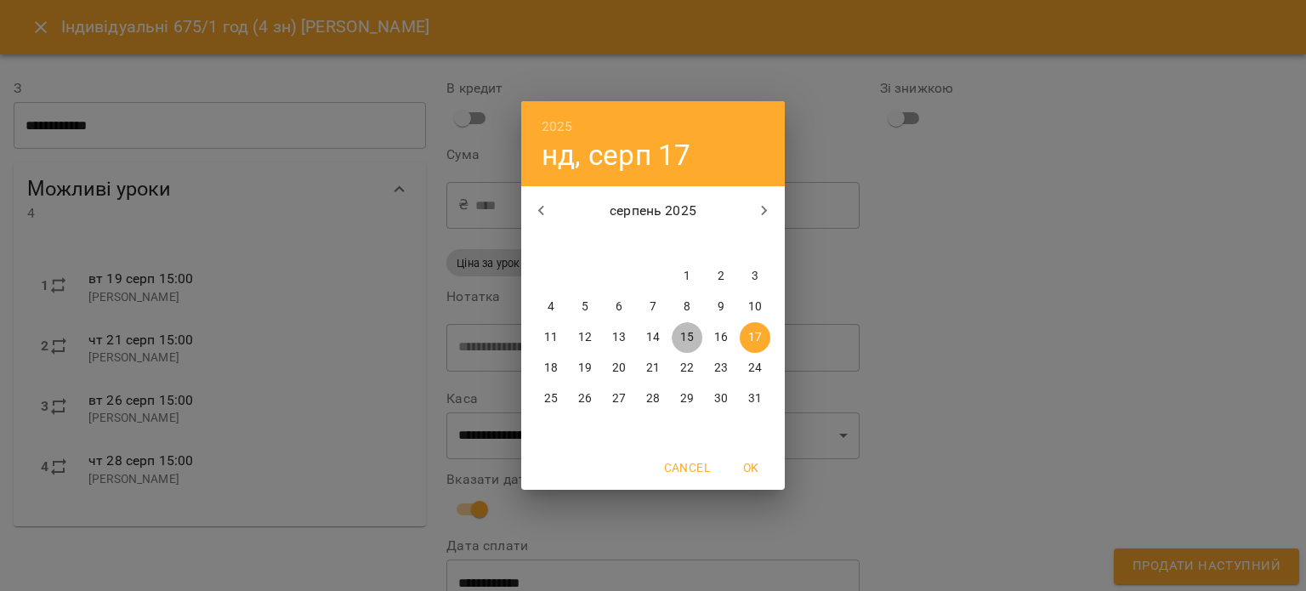
click at [691, 343] on p "15" at bounding box center [687, 337] width 14 height 17
type input "**********"
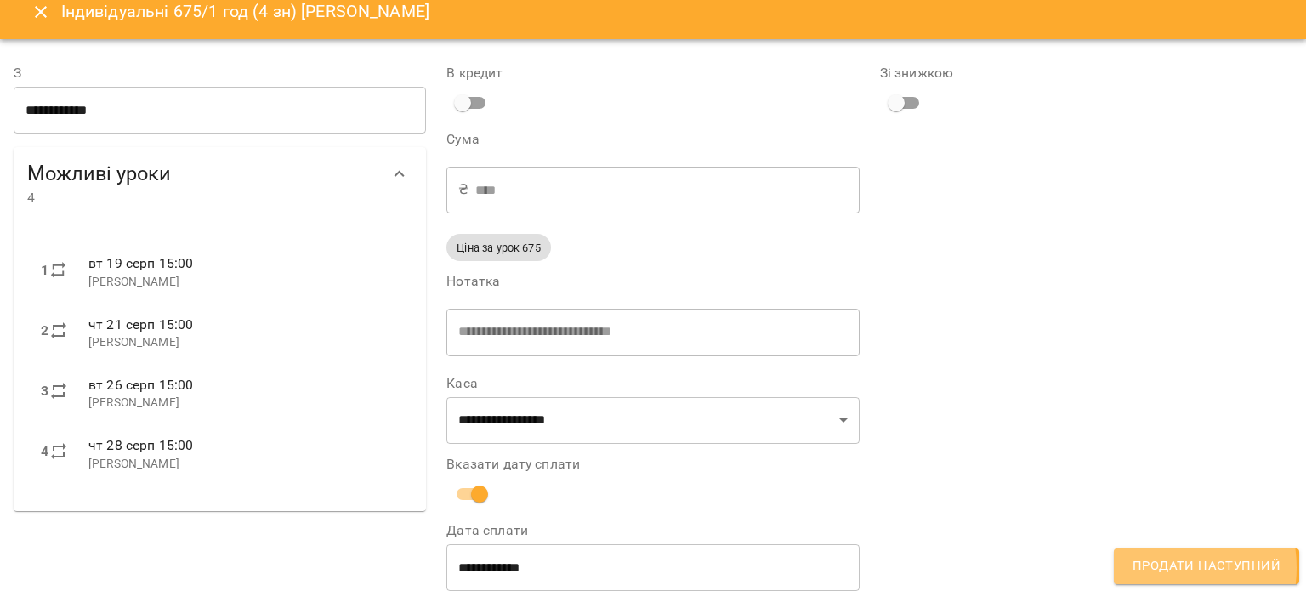
click at [1163, 567] on span "Продати наступний" at bounding box center [1207, 566] width 148 height 22
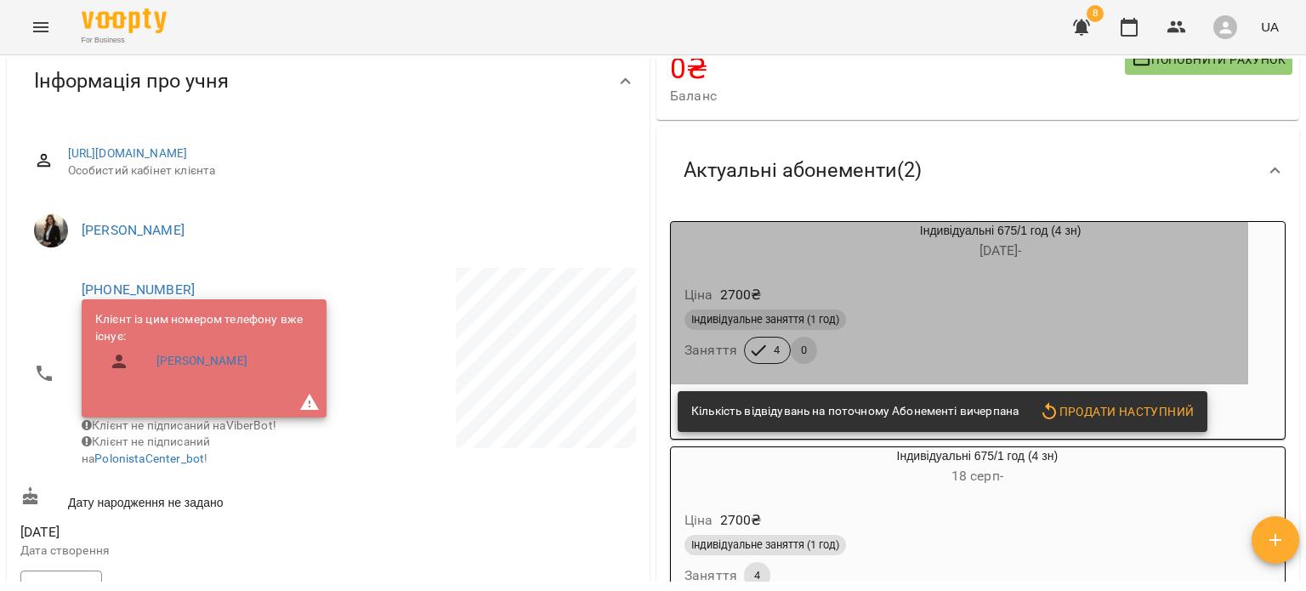
click at [878, 259] on h6 "26 лип -" at bounding box center [1001, 251] width 496 height 24
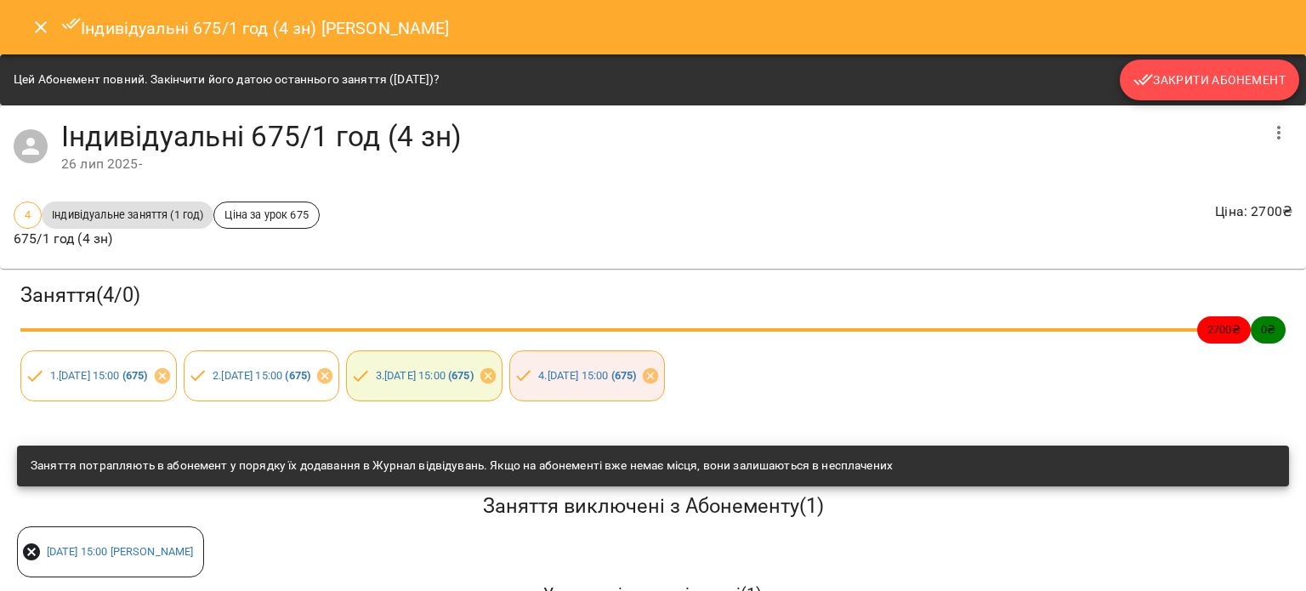
click at [1177, 75] on span "Закрити Абонемент" at bounding box center [1210, 80] width 152 height 20
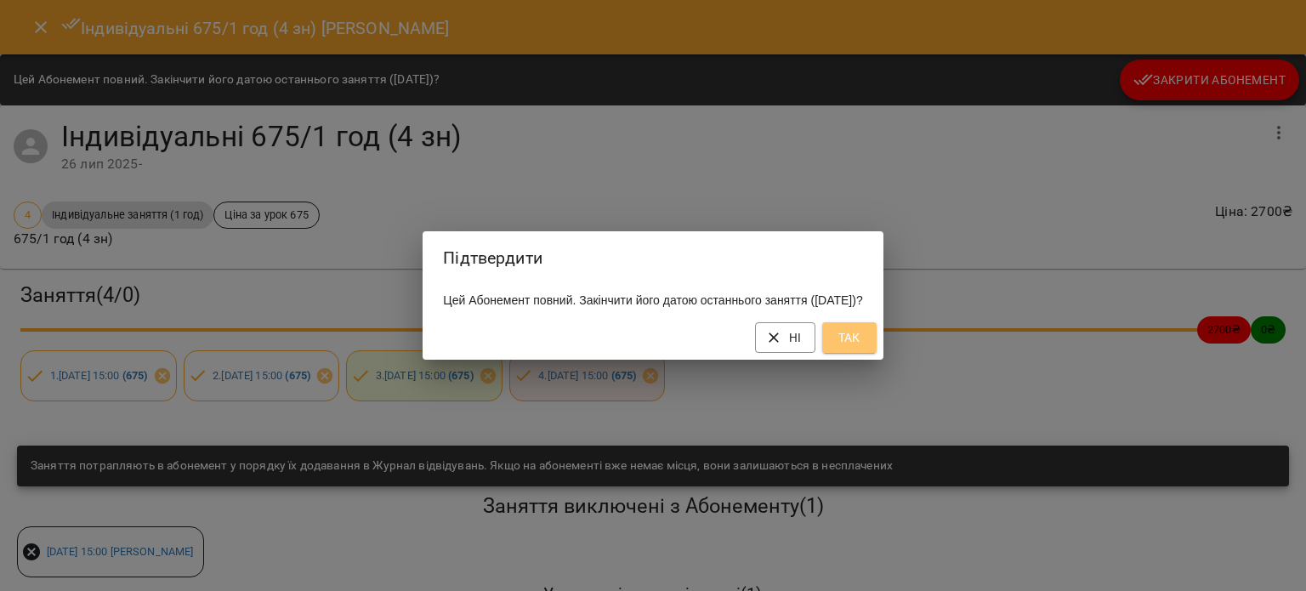
click at [863, 343] on span "Так" at bounding box center [849, 337] width 27 height 20
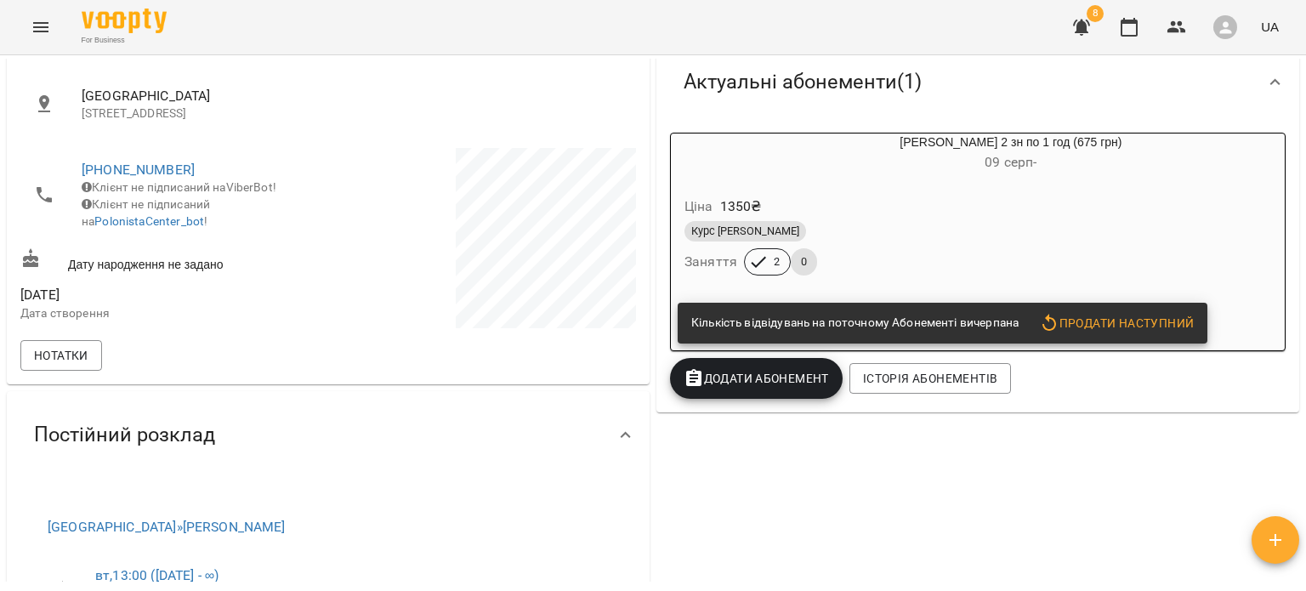
scroll to position [289, 0]
click at [1106, 328] on span "Продати наступний" at bounding box center [1116, 323] width 155 height 20
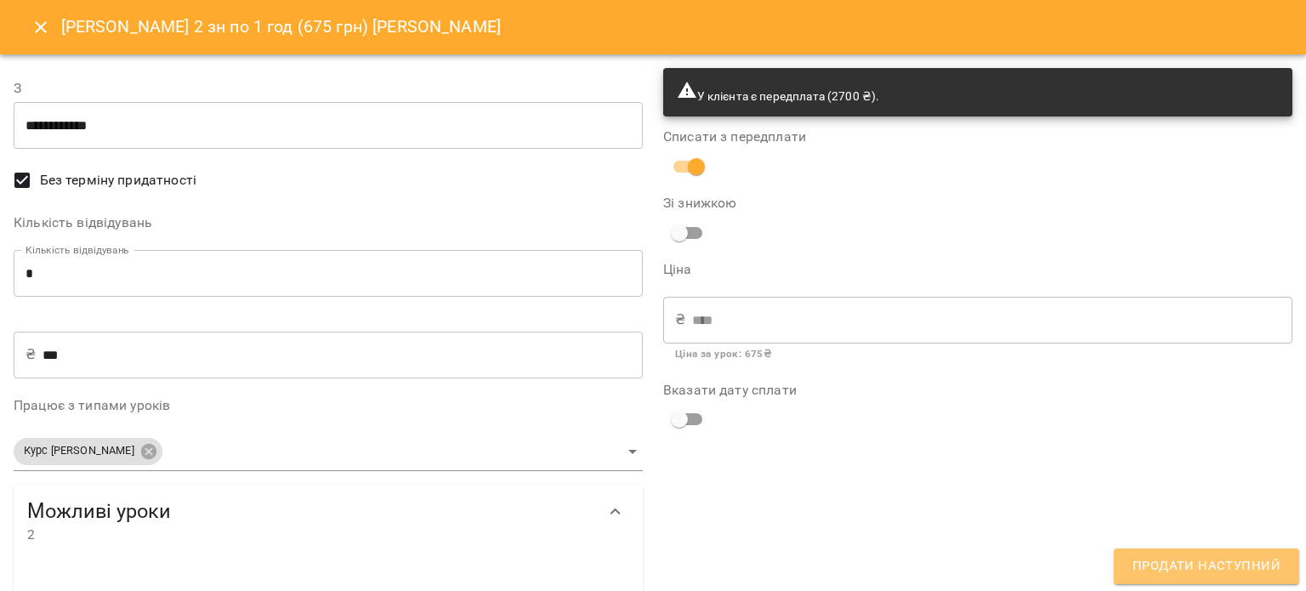
click at [1220, 560] on span "Продати наступний" at bounding box center [1207, 566] width 148 height 22
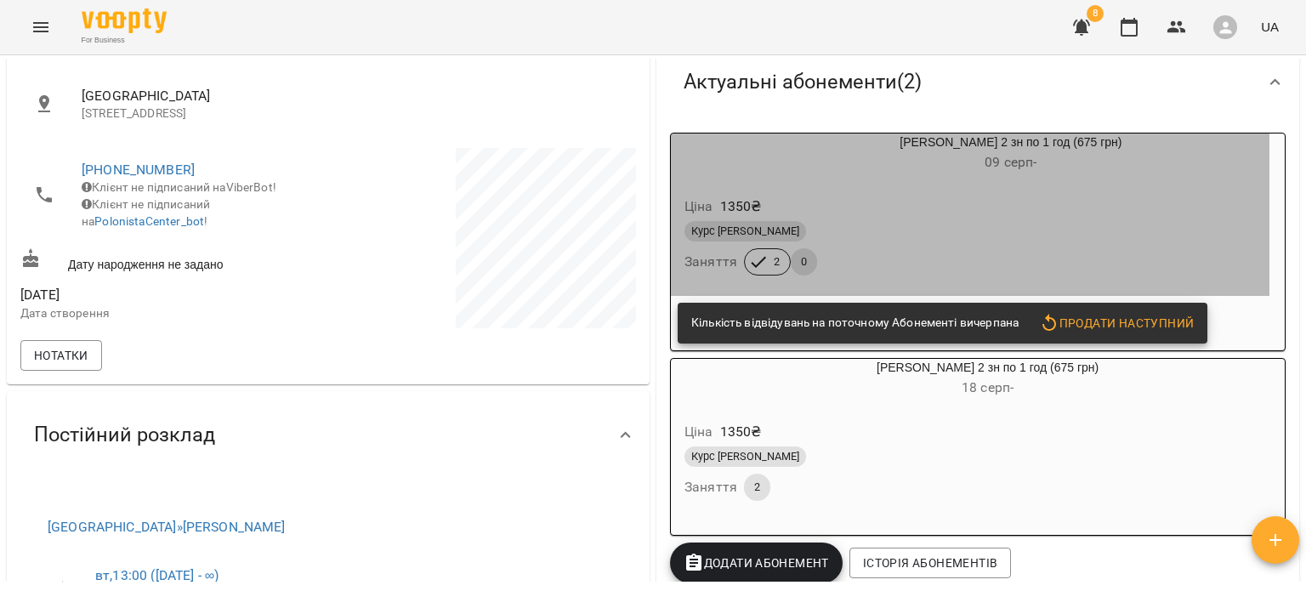
click at [1017, 206] on div "Ціна 1350 ₴" at bounding box center [970, 206] width 578 height 31
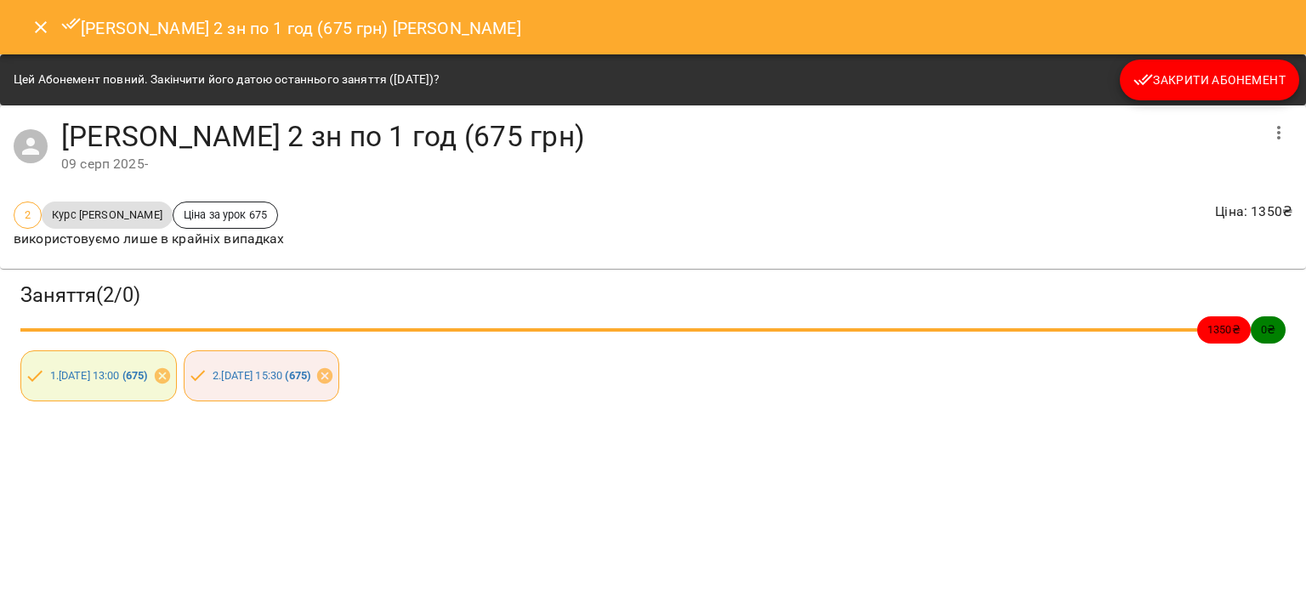
click at [1186, 71] on span "Закрити Абонемент" at bounding box center [1210, 80] width 152 height 20
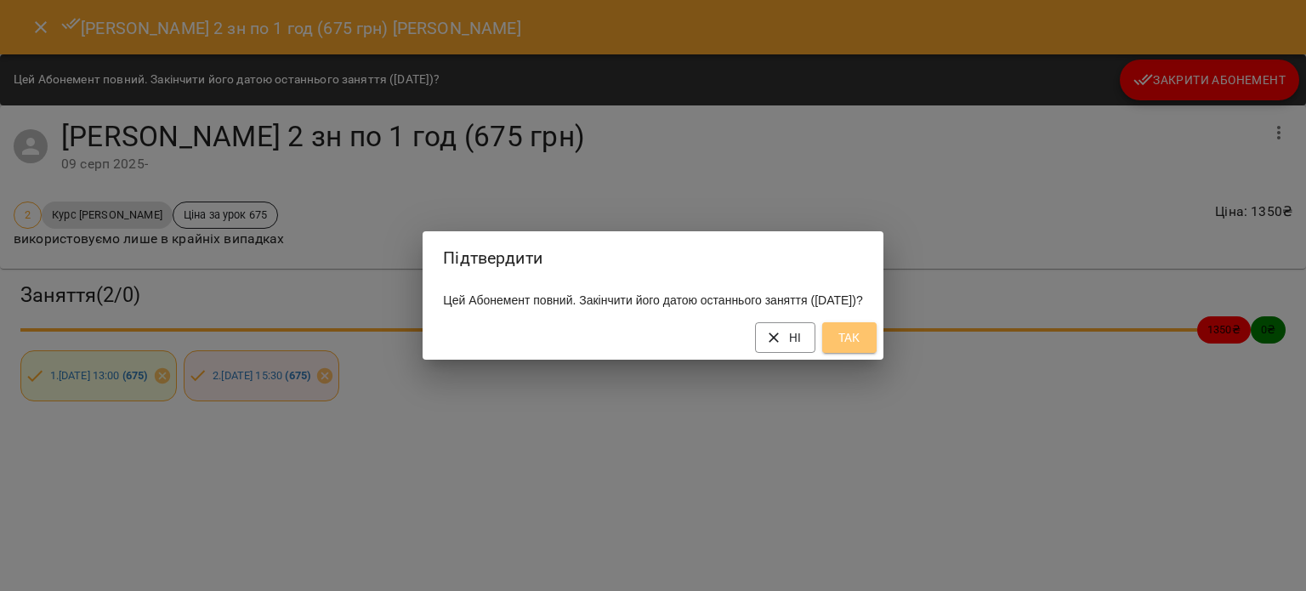
click at [877, 343] on button "Так" at bounding box center [849, 337] width 54 height 31
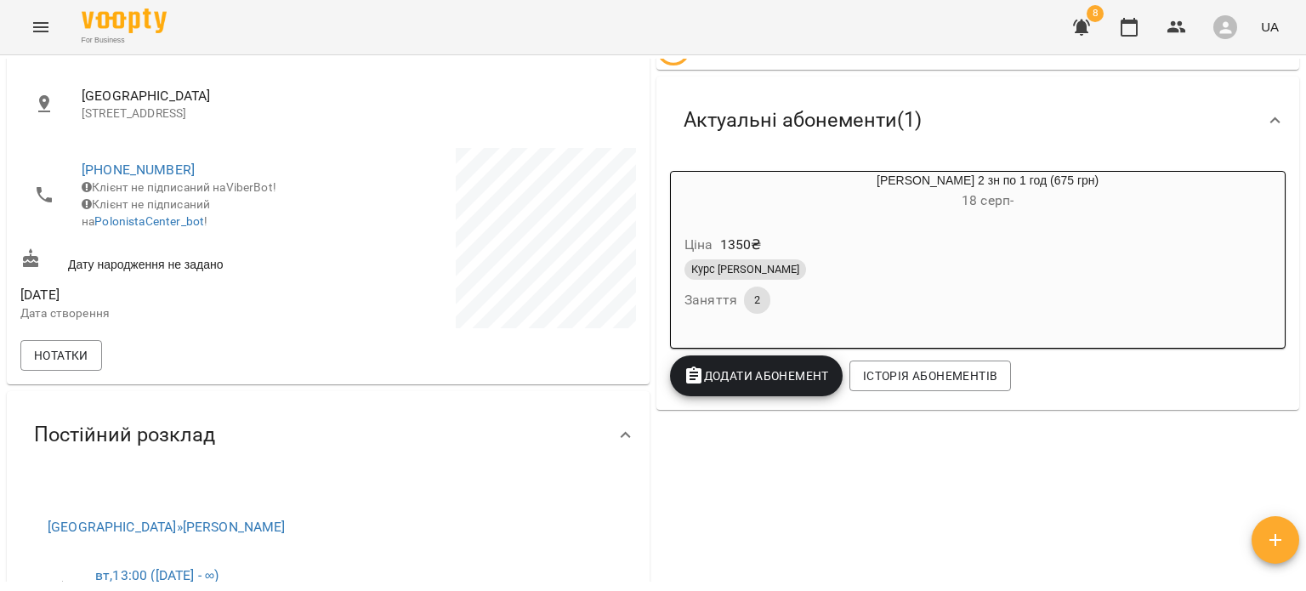
scroll to position [0, 0]
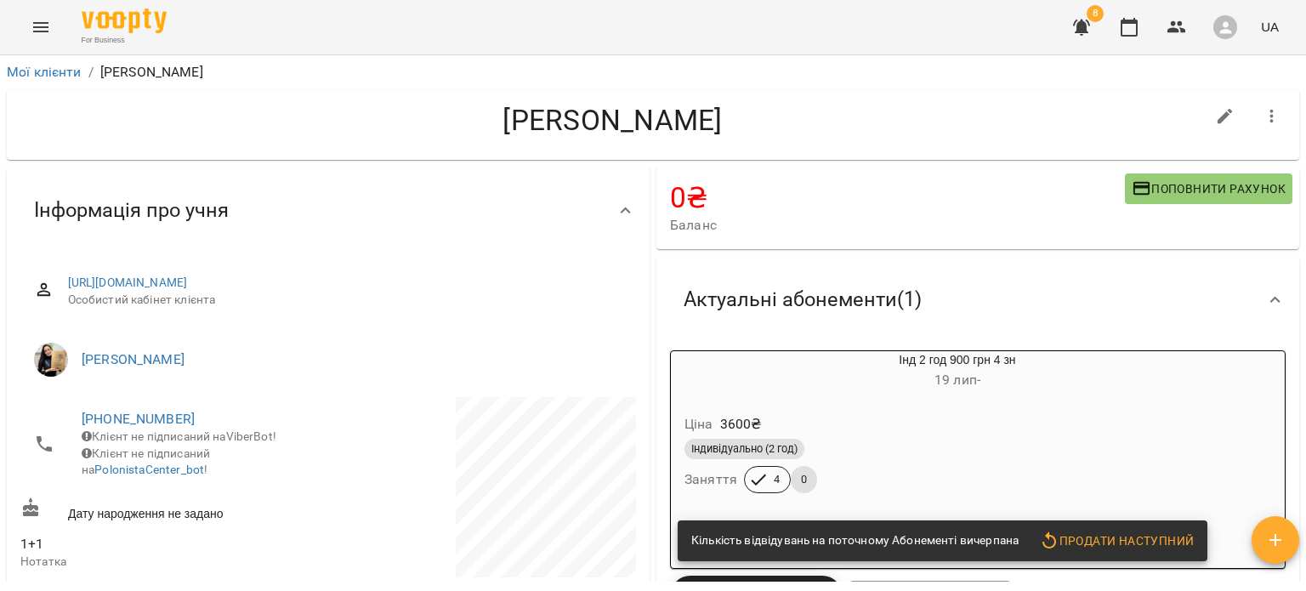
scroll to position [175, 0]
